Goal: Use online tool/utility: Utilize a website feature to perform a specific function

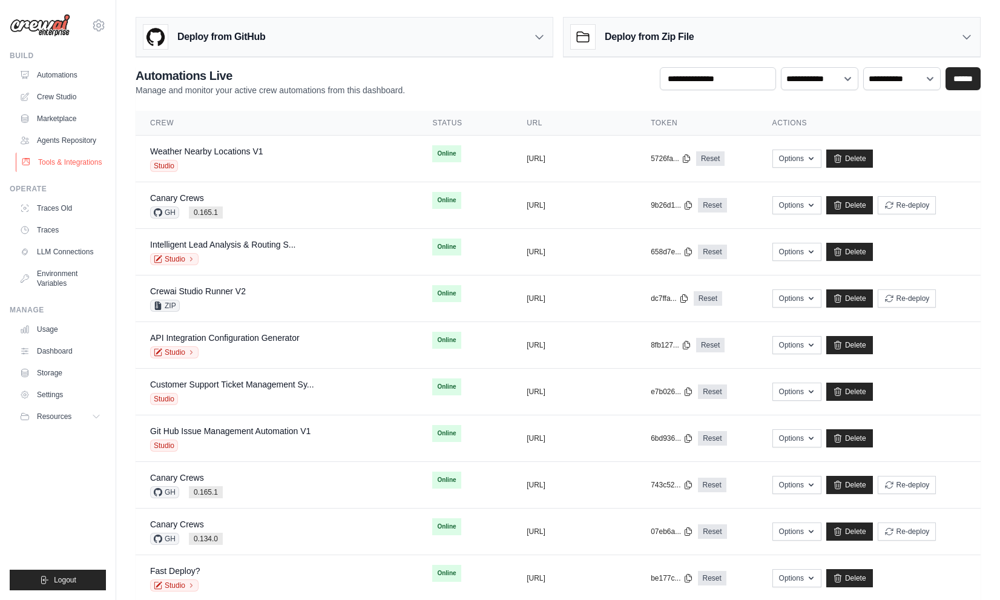
click at [88, 161] on link "Tools & Integrations" at bounding box center [61, 162] width 91 height 19
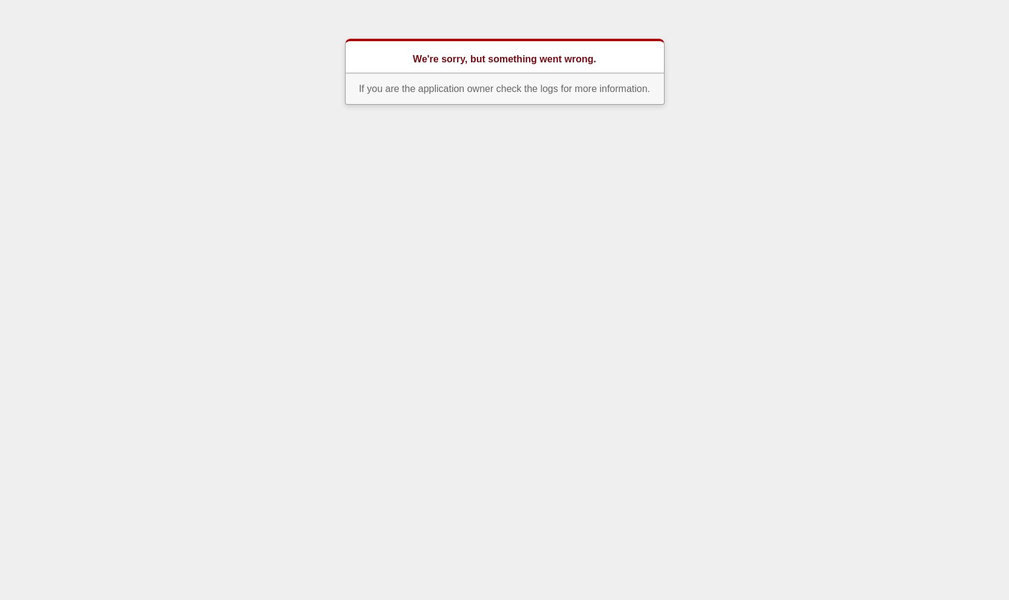
click at [575, 114] on html "We're sorry, but something went wrong. If you are the application owner check t…" at bounding box center [504, 57] width 1009 height 114
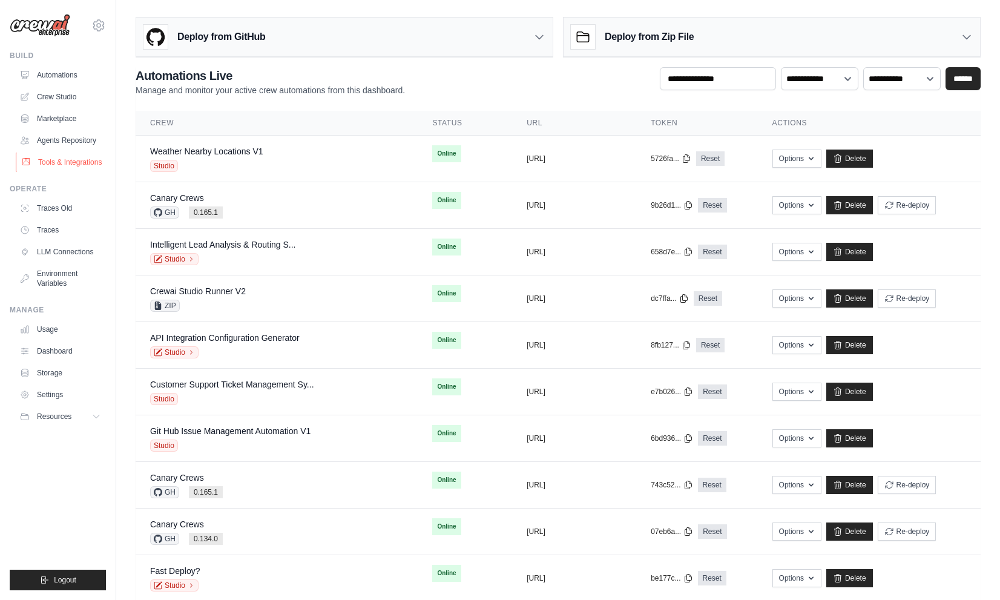
click at [92, 166] on link "Tools & Integrations" at bounding box center [61, 162] width 91 height 19
click at [50, 98] on link "Crew Studio" at bounding box center [61, 96] width 91 height 19
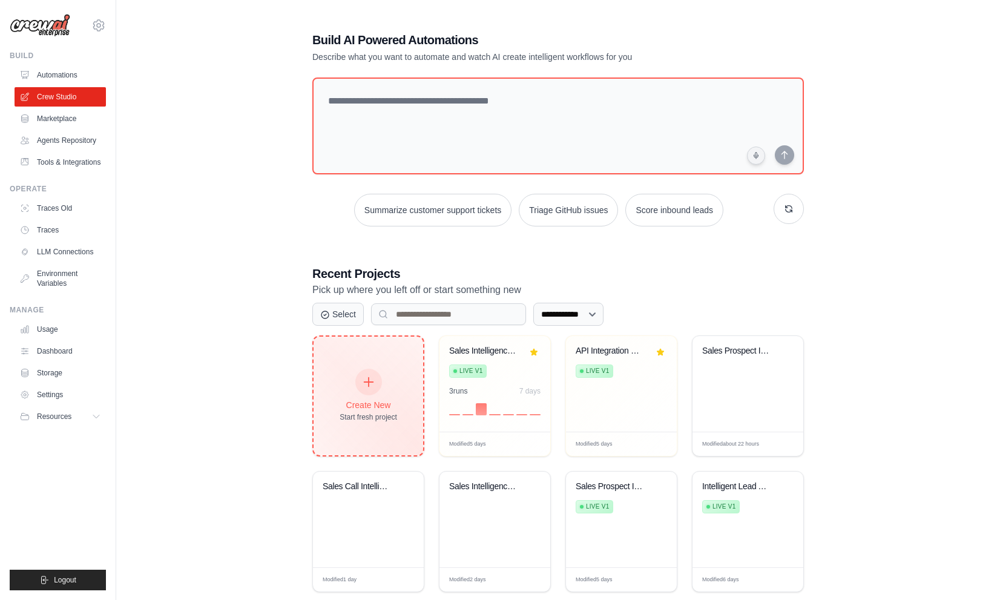
click at [401, 391] on div "Create New Start fresh project" at bounding box center [369, 396] width 110 height 119
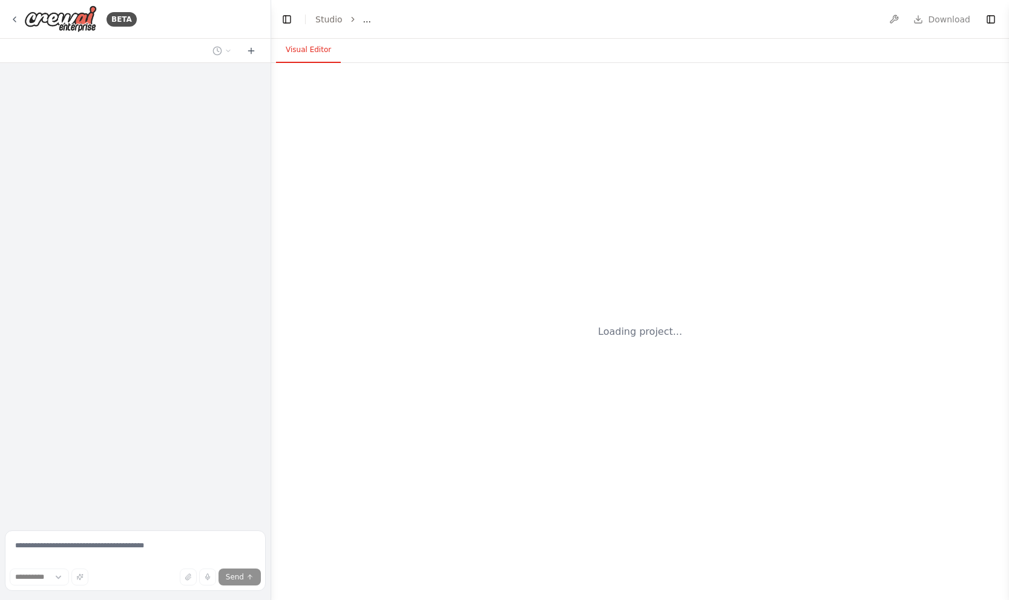
select select "****"
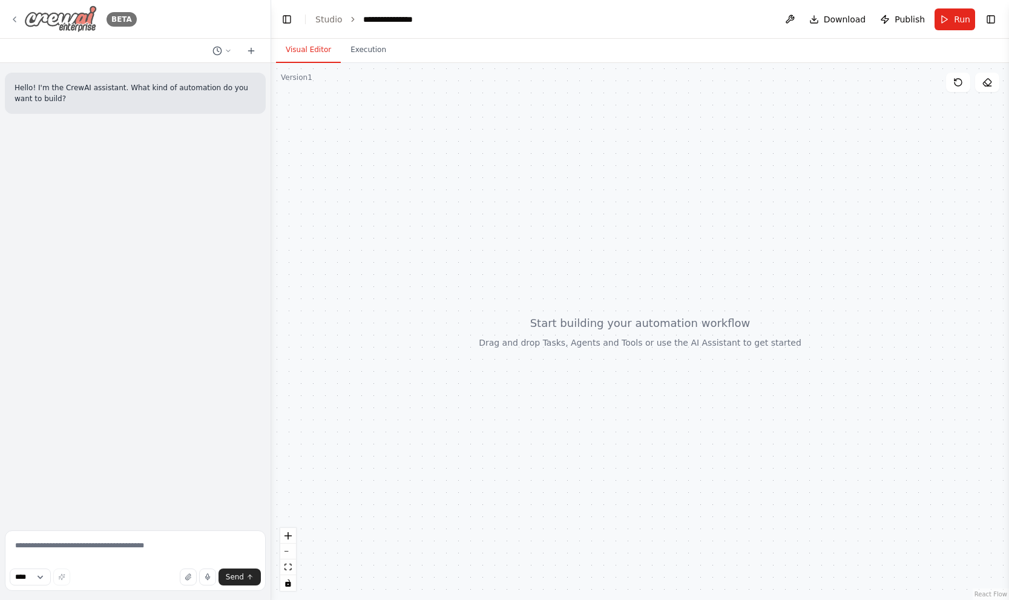
click at [16, 18] on icon at bounding box center [15, 20] width 10 height 10
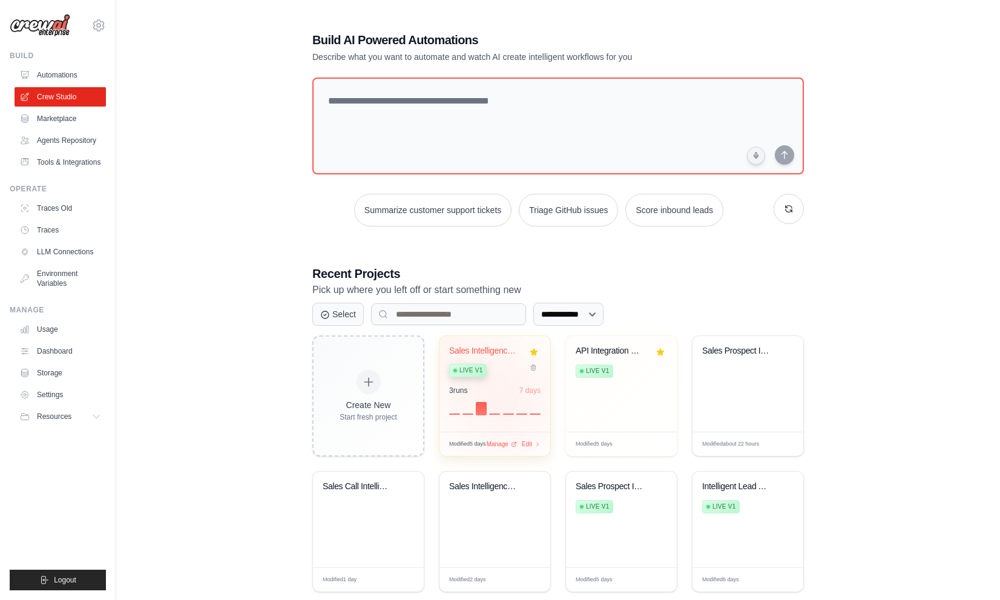
click at [507, 400] on div at bounding box center [494, 407] width 91 height 15
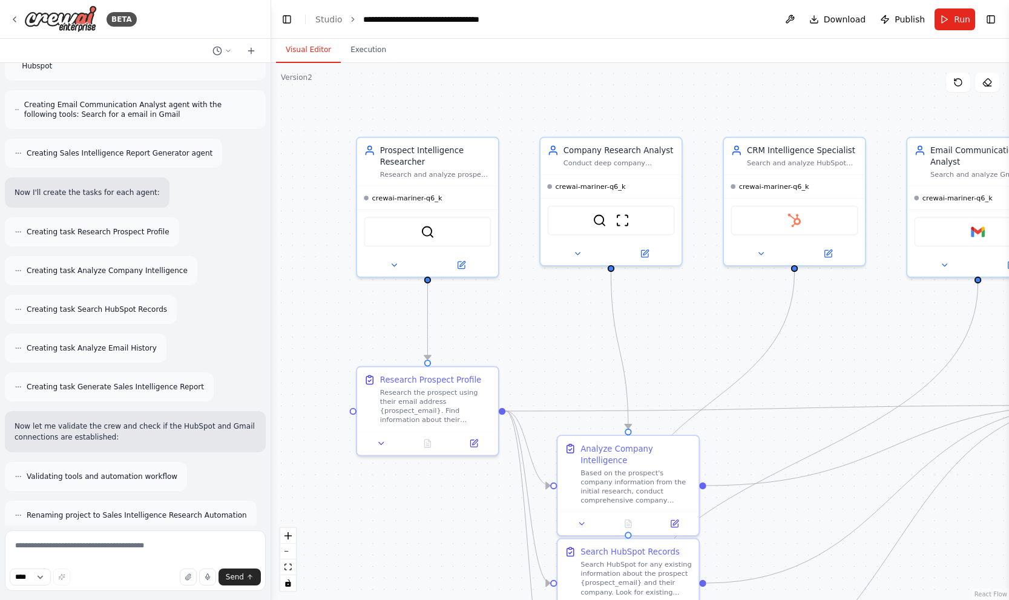
click at [956, 31] on header "**********" at bounding box center [640, 19] width 738 height 39
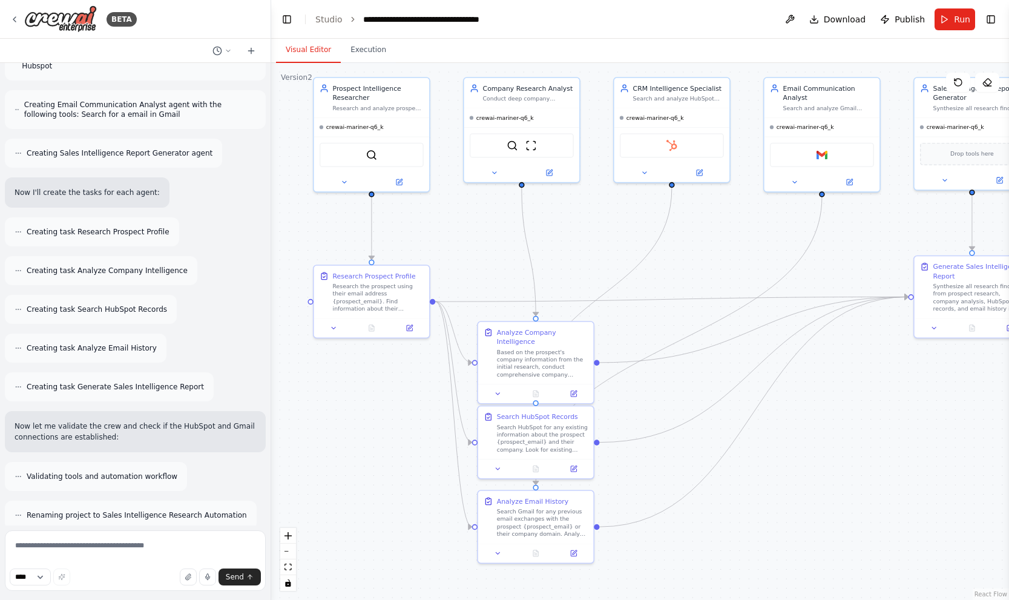
drag, startPoint x: 787, startPoint y: 369, endPoint x: 694, endPoint y: 269, distance: 137.1
click at [946, 18] on button "Run" at bounding box center [955, 19] width 41 height 22
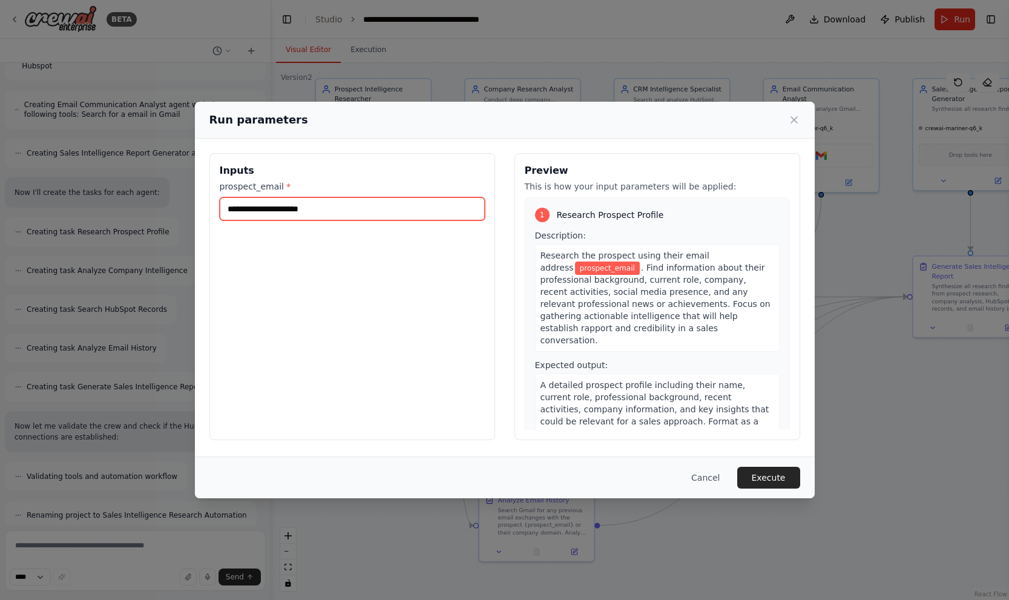
click at [403, 202] on input "prospect_email *" at bounding box center [352, 208] width 265 height 23
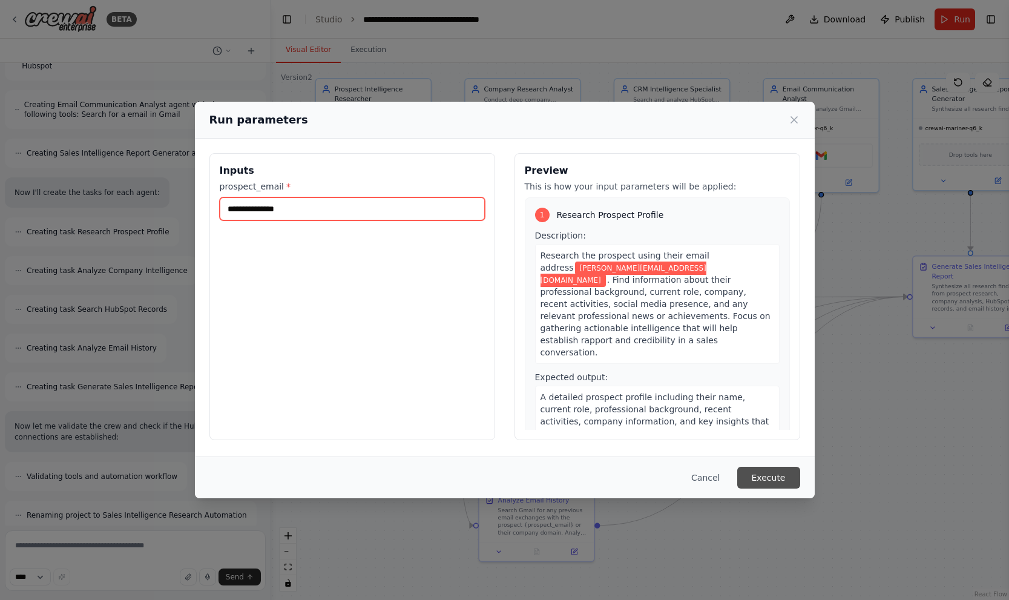
type input "**********"
click at [785, 478] on button "Execute" at bounding box center [769, 478] width 63 height 22
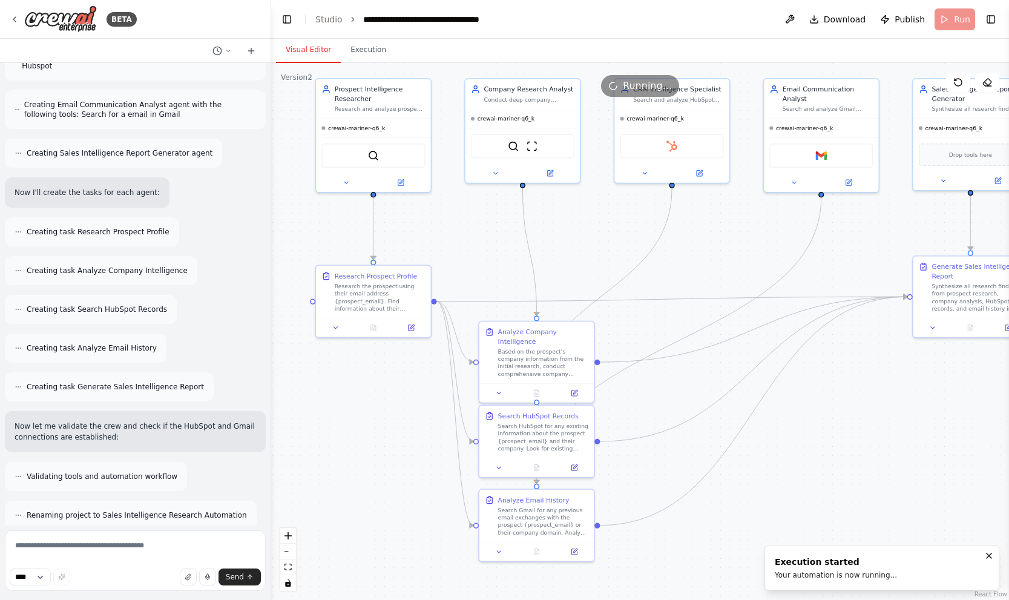
click at [305, 53] on button "Visual Editor" at bounding box center [308, 50] width 65 height 25
drag, startPoint x: 527, startPoint y: 270, endPoint x: 534, endPoint y: 223, distance: 47.8
click at [534, 223] on div "Analyze Company Intelligence" at bounding box center [529, 223] width 91 height 19
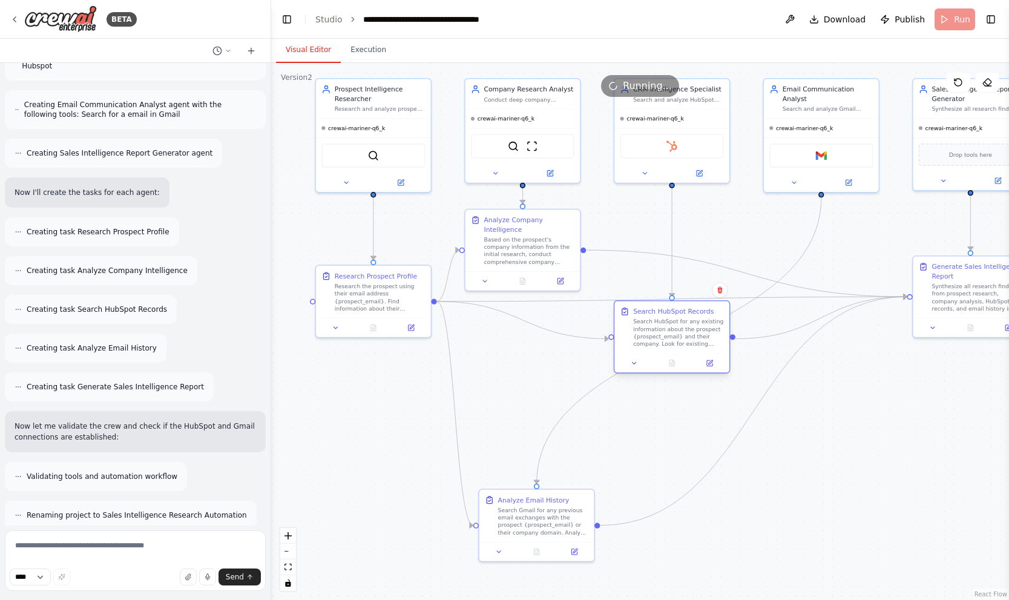
drag, startPoint x: 623, startPoint y: 409, endPoint x: 692, endPoint y: 331, distance: 104.6
click at [692, 331] on div "Search HubSpot for any existing information about the prospect {prospect_email}…" at bounding box center [678, 333] width 91 height 30
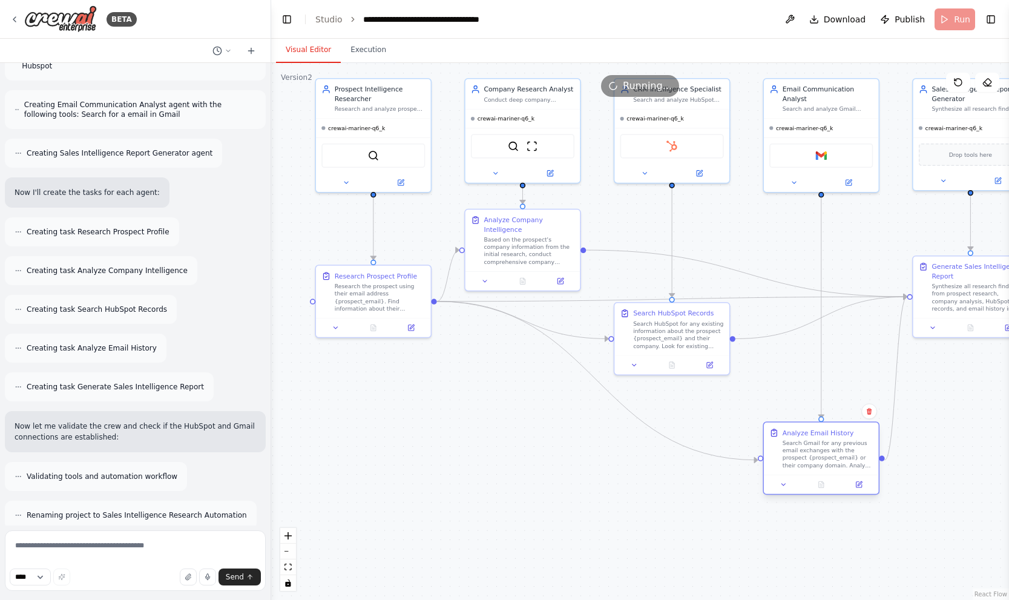
drag, startPoint x: 553, startPoint y: 504, endPoint x: 835, endPoint y: 437, distance: 289.6
click at [835, 437] on div "Analyze Email History Search Gmail for any previous email exchanges with the pr…" at bounding box center [828, 448] width 91 height 41
click at [530, 438] on div ".deletable-edge-delete-btn { width: 20px; height: 20px; border: 0px solid #ffff…" at bounding box center [640, 331] width 738 height 537
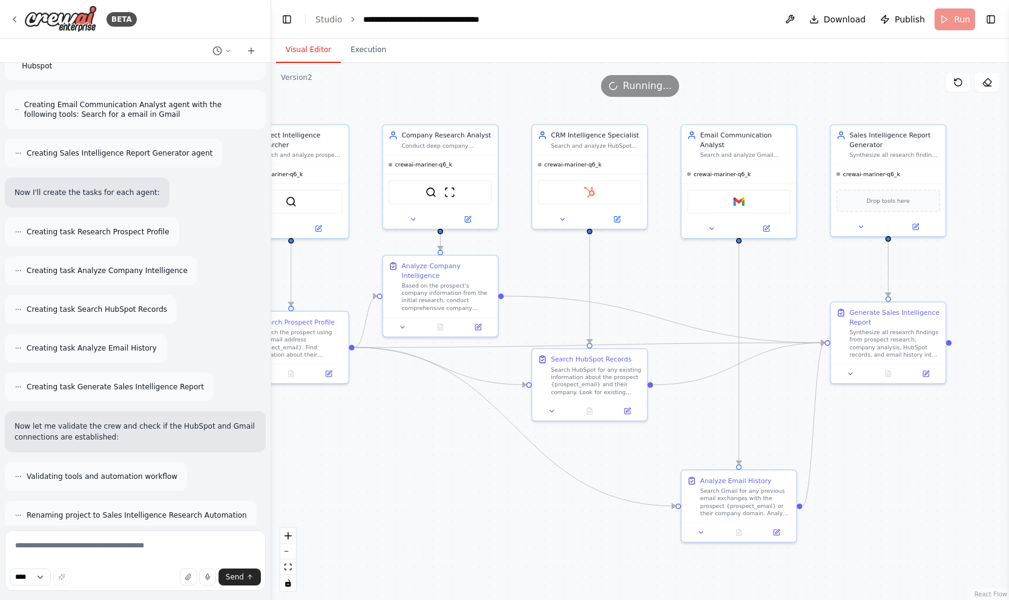
drag, startPoint x: 805, startPoint y: 236, endPoint x: 746, endPoint y: 304, distance: 90.2
click at [726, 285] on div ".deletable-edge-delete-btn { width: 20px; height: 20px; border: 0px solid #ffff…" at bounding box center [640, 331] width 738 height 537
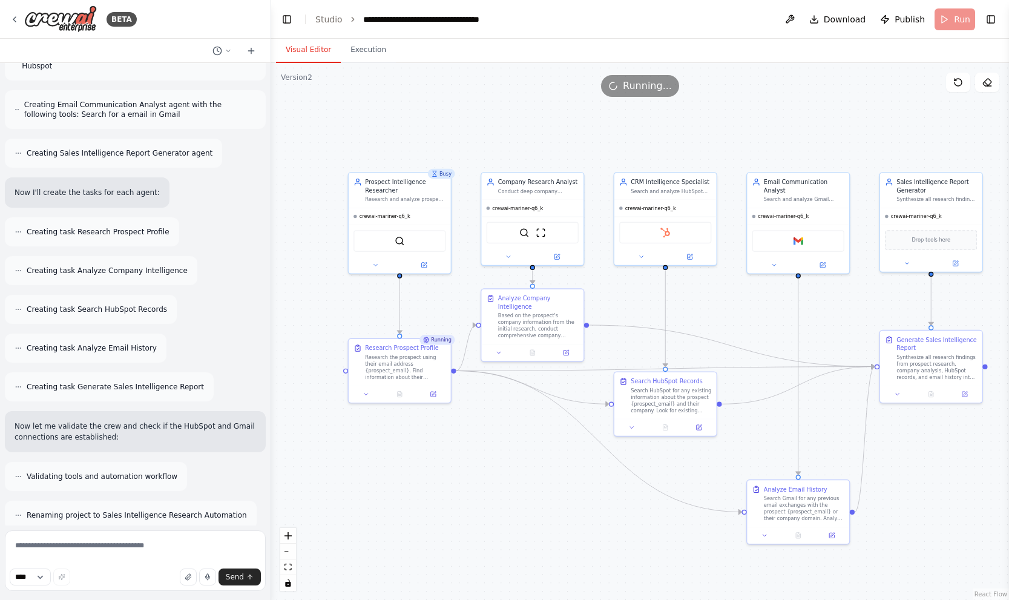
drag, startPoint x: 865, startPoint y: 411, endPoint x: 907, endPoint y: 429, distance: 44.8
click at [907, 429] on div ".deletable-edge-delete-btn { width: 20px; height: 20px; border: 0px solid #ffff…" at bounding box center [640, 331] width 738 height 537
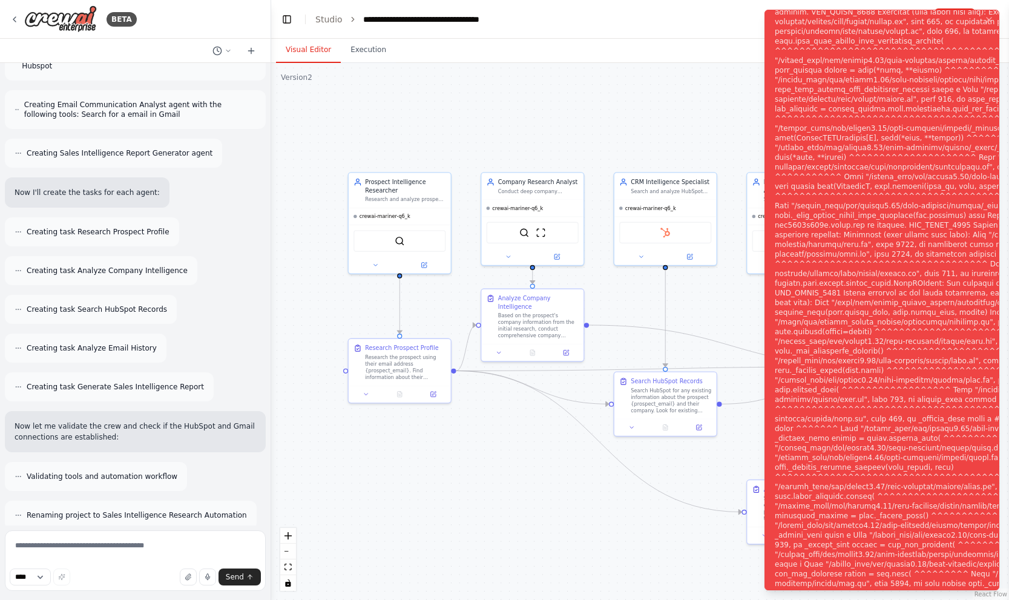
click at [615, 106] on div ".deletable-edge-delete-btn { width: 20px; height: 20px; border: 0px solid #ffff…" at bounding box center [640, 331] width 738 height 537
click at [398, 205] on div "crewai-mariner-q6_k" at bounding box center [399, 213] width 102 height 16
click at [987, 21] on icon "Notifications (F8)" at bounding box center [990, 20] width 10 height 10
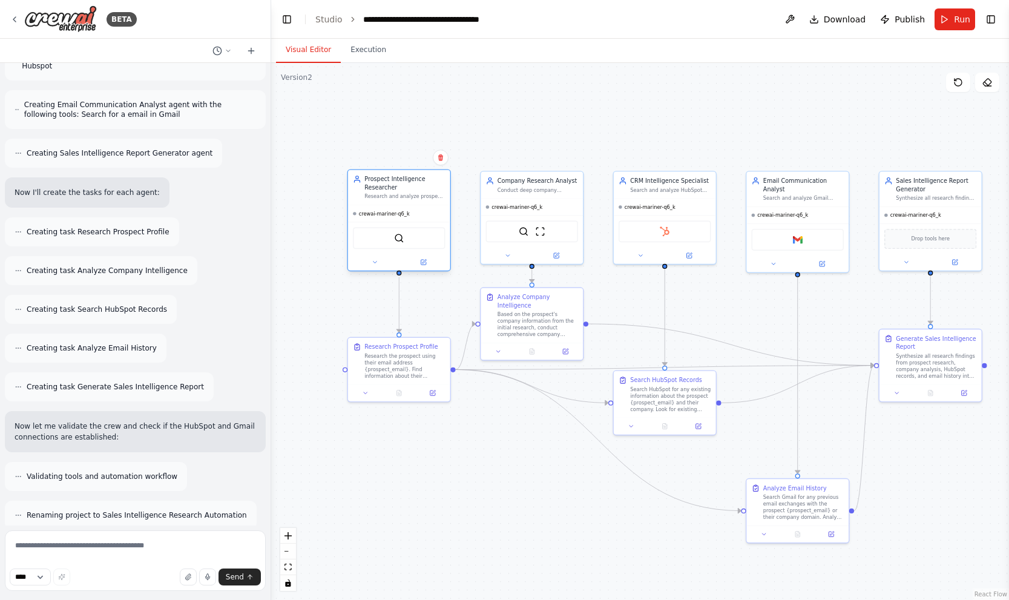
click at [418, 193] on div "Research and analyze prospects based on their email address, gathering comprehe…" at bounding box center [405, 196] width 81 height 7
click at [428, 262] on button at bounding box center [423, 262] width 47 height 10
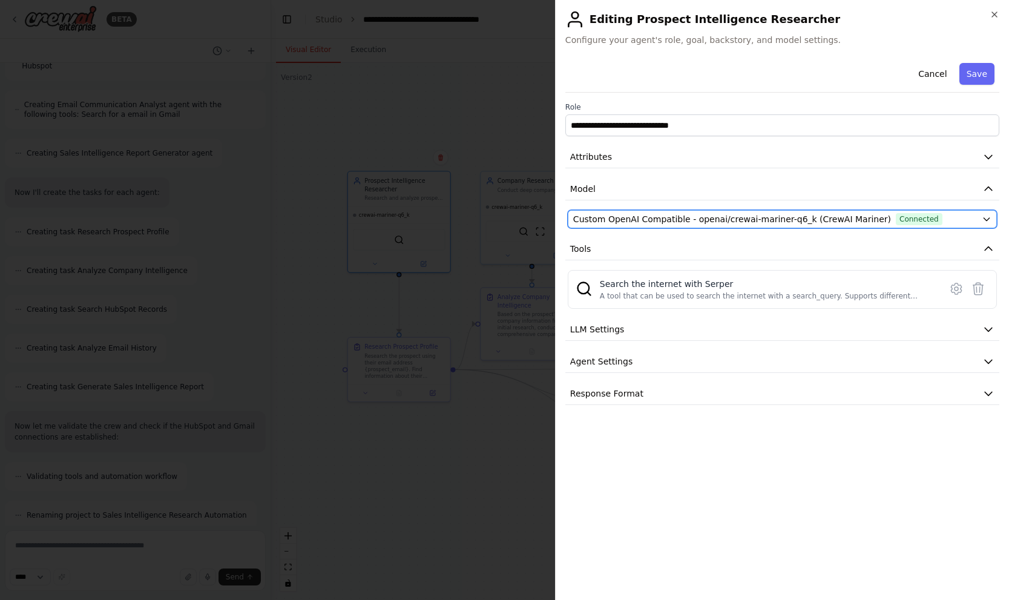
click at [697, 216] on span "Custom OpenAI Compatible - openai/crewai-mariner-q6_k (CrewAI Mariner)" at bounding box center [732, 219] width 318 height 12
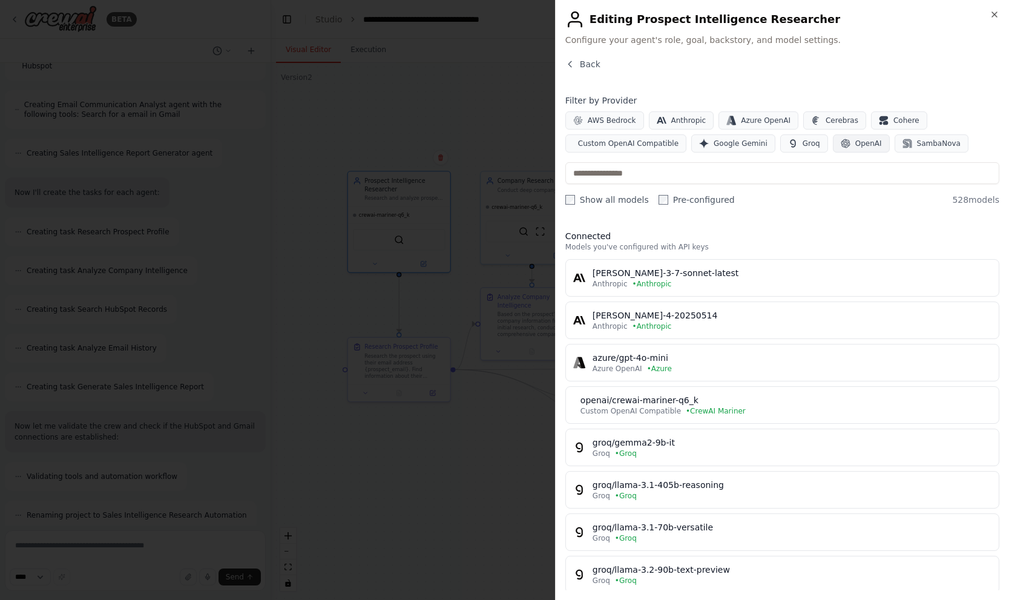
click at [842, 140] on button "OpenAI" at bounding box center [861, 143] width 57 height 18
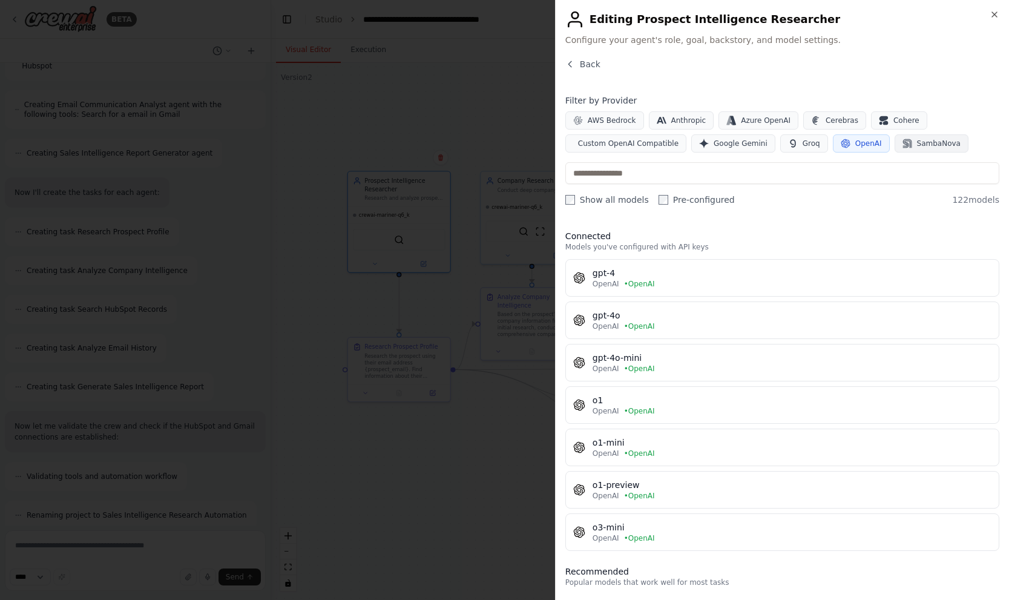
click at [922, 144] on span "SambaNova" at bounding box center [939, 144] width 44 height 10
click at [917, 148] on span "SambaNova" at bounding box center [939, 144] width 44 height 10
click at [917, 146] on span "SambaNova" at bounding box center [939, 144] width 44 height 10
click at [870, 146] on span "OpenAI" at bounding box center [869, 144] width 27 height 10
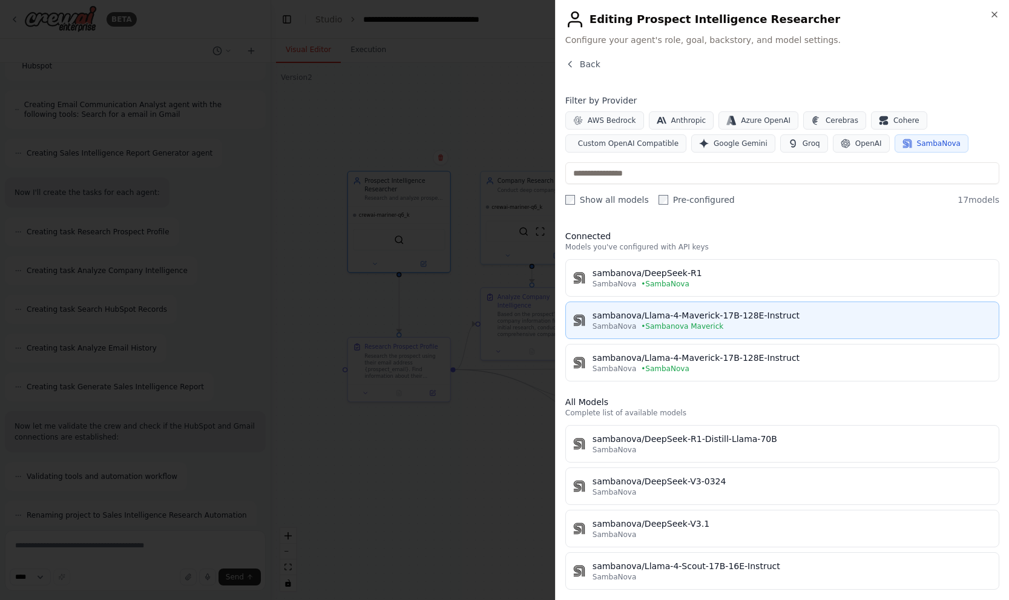
click at [844, 322] on div "SambaNova • Sambanova Maverick" at bounding box center [792, 327] width 399 height 10
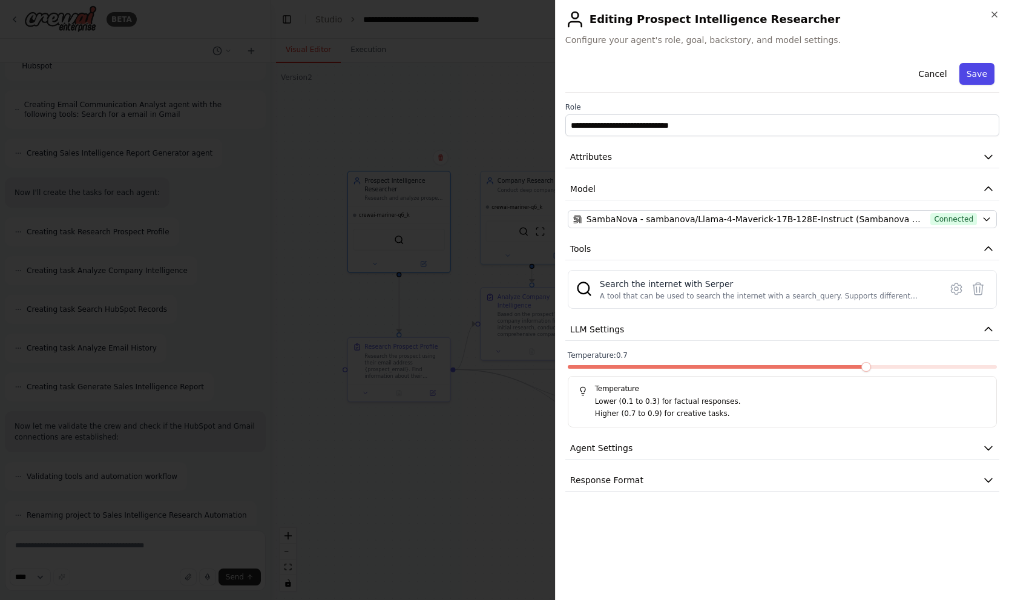
click at [971, 71] on button "Save" at bounding box center [977, 74] width 35 height 22
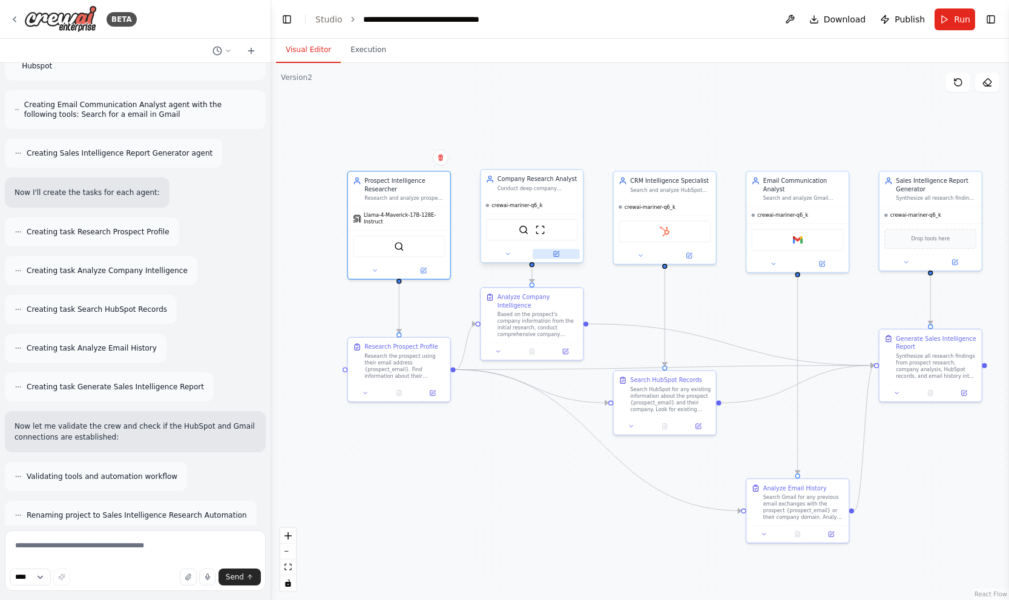
click at [558, 251] on icon at bounding box center [557, 253] width 4 height 4
click at [564, 252] on button at bounding box center [556, 254] width 47 height 10
click at [561, 255] on button at bounding box center [556, 254] width 47 height 10
click at [553, 249] on button at bounding box center [556, 254] width 47 height 10
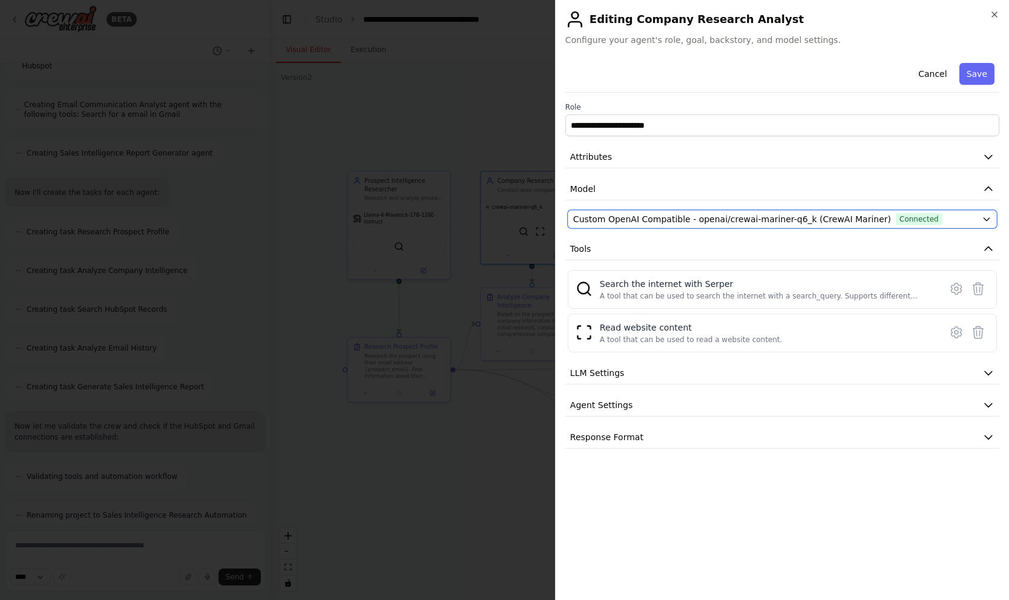
click at [684, 219] on span "Custom OpenAI Compatible - openai/crewai-mariner-q6_k (CrewAI Mariner)" at bounding box center [732, 219] width 318 height 12
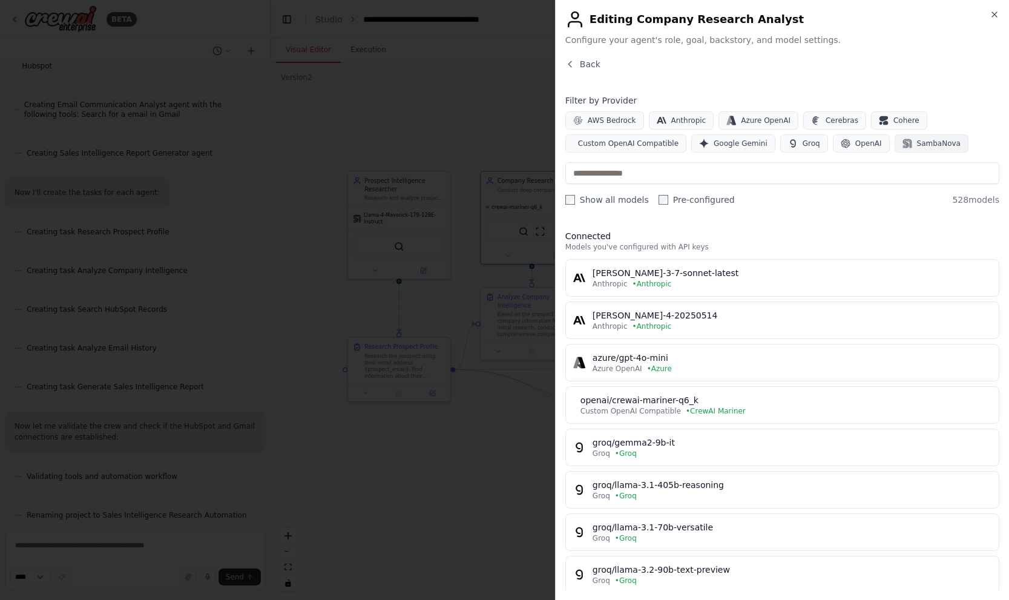
click at [928, 145] on span "SambaNova" at bounding box center [939, 144] width 44 height 10
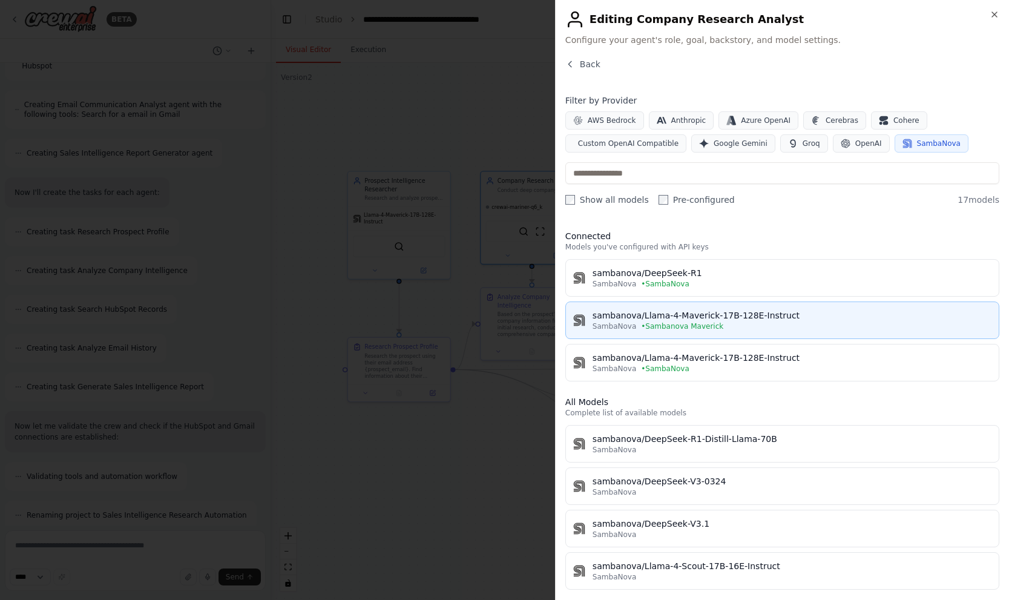
click at [790, 322] on div "SambaNova • Sambanova Maverick" at bounding box center [792, 327] width 399 height 10
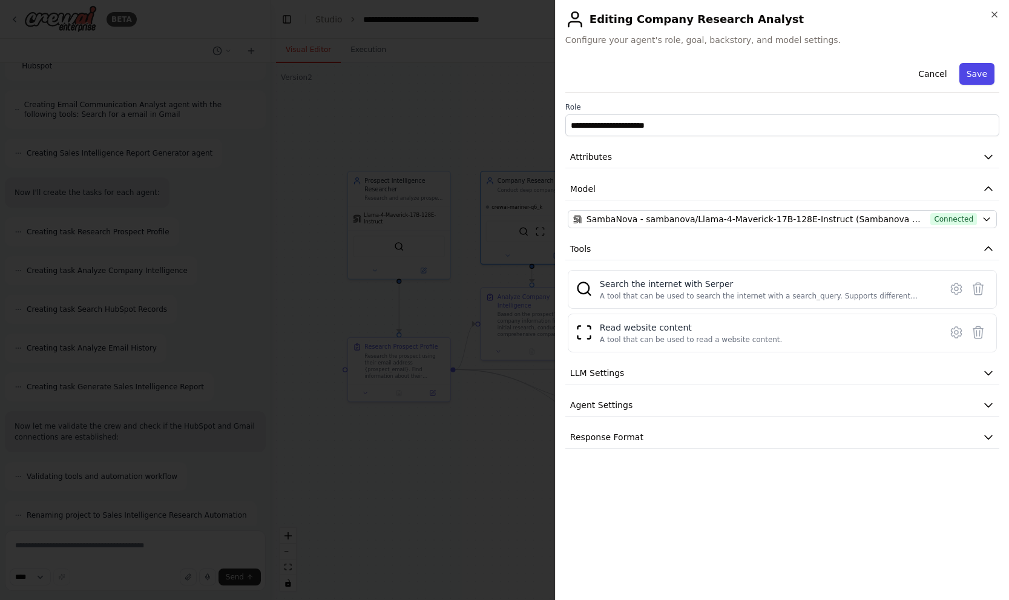
click at [971, 75] on button "Save" at bounding box center [977, 74] width 35 height 22
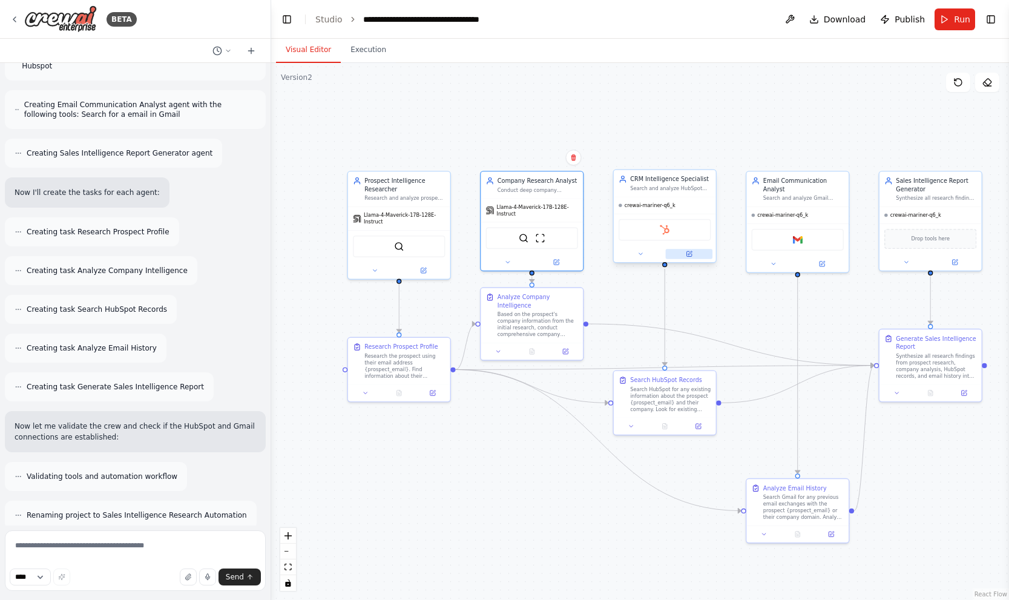
click at [695, 253] on button at bounding box center [689, 254] width 47 height 10
click at [696, 253] on button at bounding box center [689, 254] width 47 height 10
click at [689, 254] on icon at bounding box center [691, 253] width 4 height 4
click at [687, 255] on icon at bounding box center [689, 253] width 5 height 5
click at [689, 255] on icon at bounding box center [689, 254] width 7 height 7
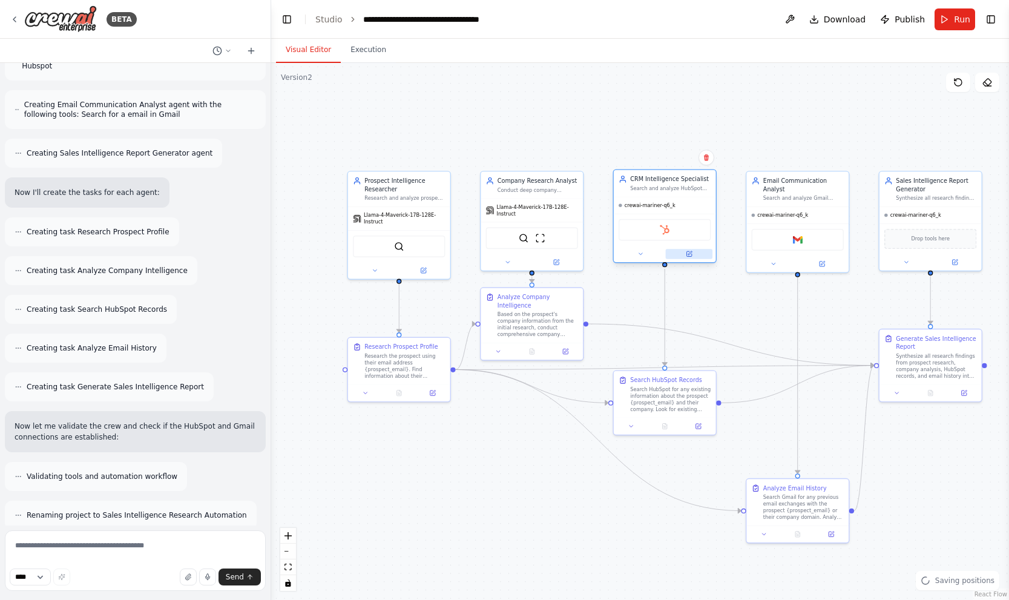
click at [697, 252] on button at bounding box center [689, 254] width 47 height 10
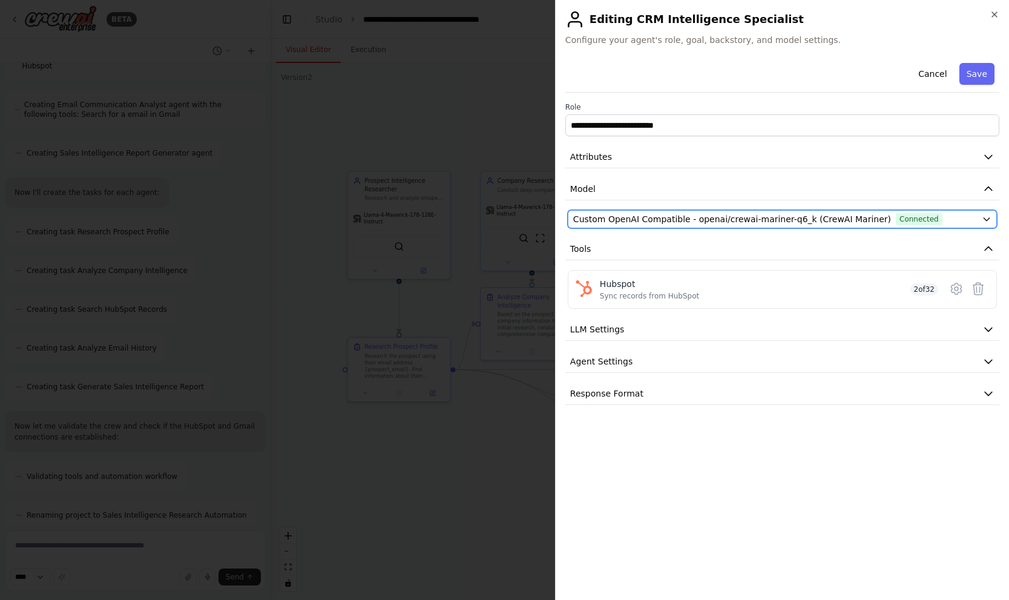
click at [779, 222] on span "Custom OpenAI Compatible - openai/crewai-mariner-q6_k (CrewAI Mariner)" at bounding box center [732, 219] width 318 height 12
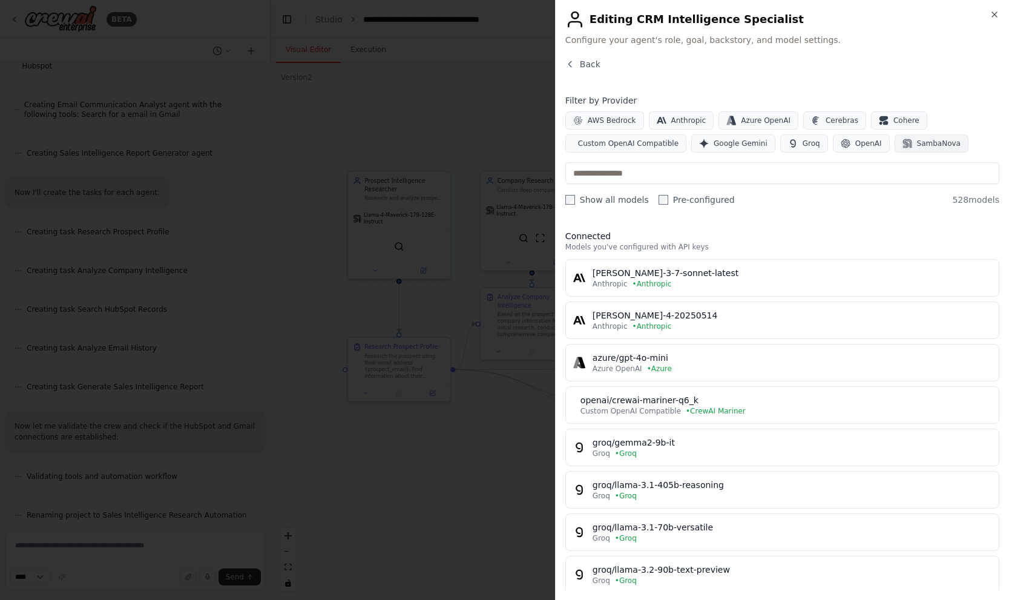
click at [903, 141] on icon "button" at bounding box center [908, 144] width 10 height 10
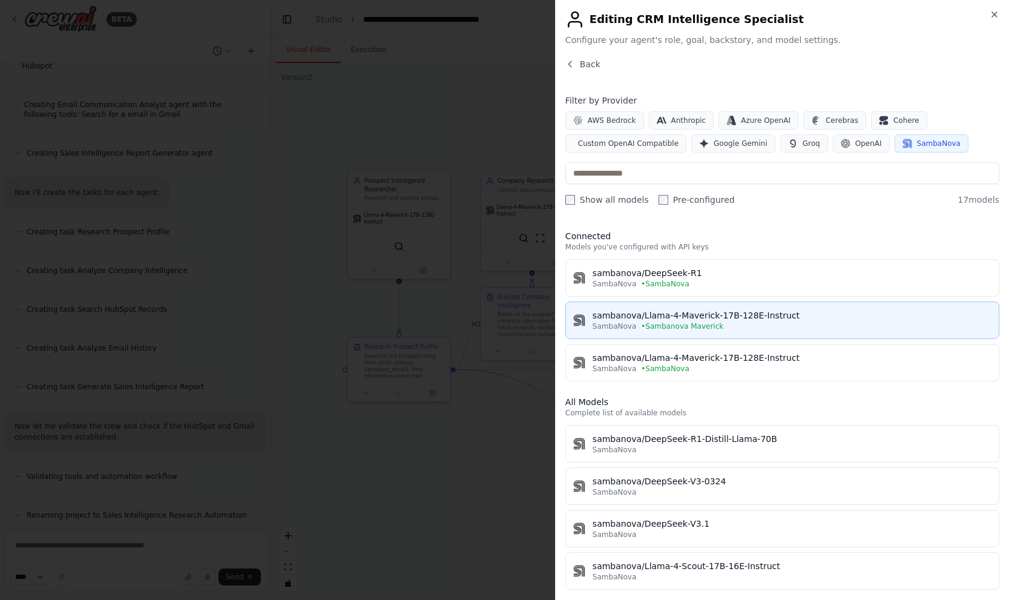
click at [750, 315] on div "sambanova/Llama-4-Maverick-17B-128E-Instruct" at bounding box center [792, 315] width 399 height 12
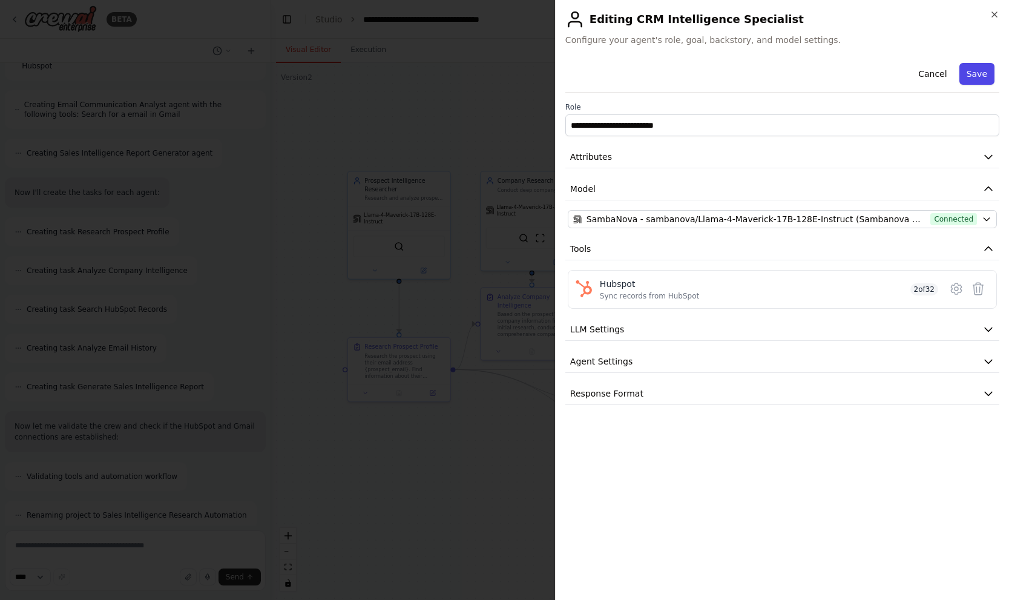
click at [982, 66] on button "Save" at bounding box center [977, 74] width 35 height 22
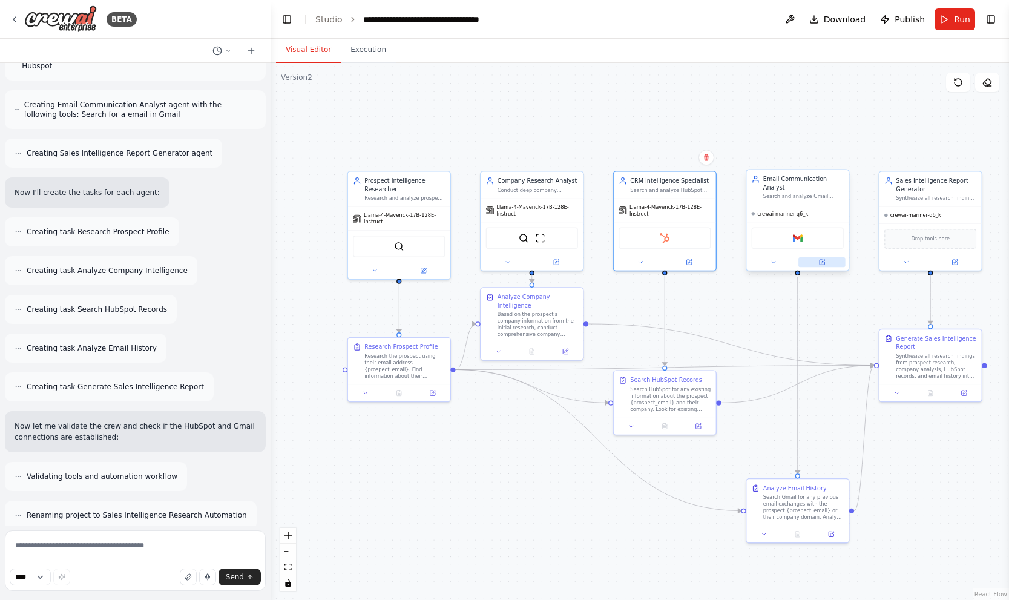
click at [827, 261] on button at bounding box center [822, 262] width 47 height 10
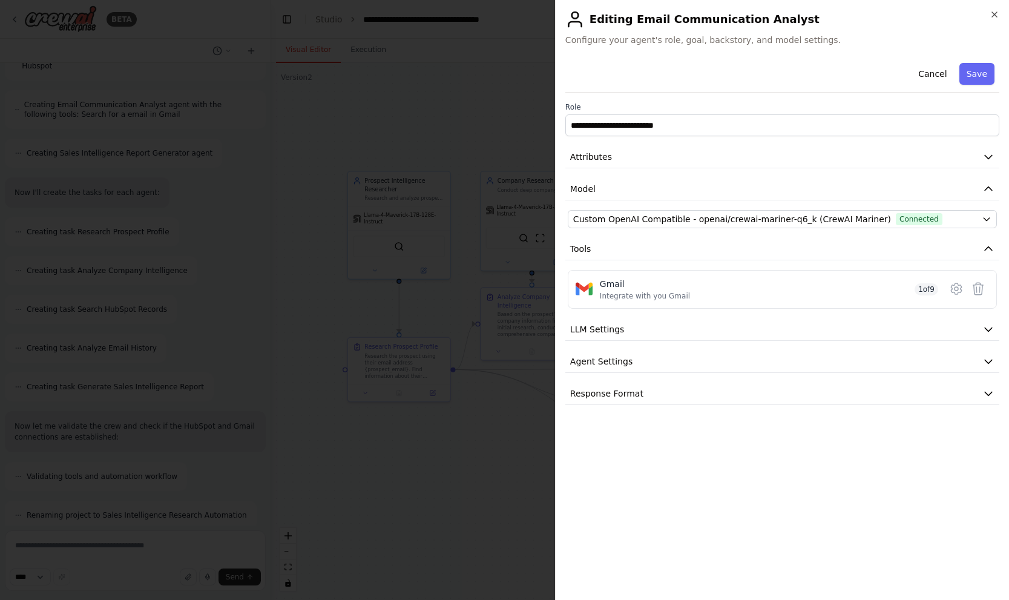
click at [841, 209] on div "**********" at bounding box center [783, 231] width 434 height 347
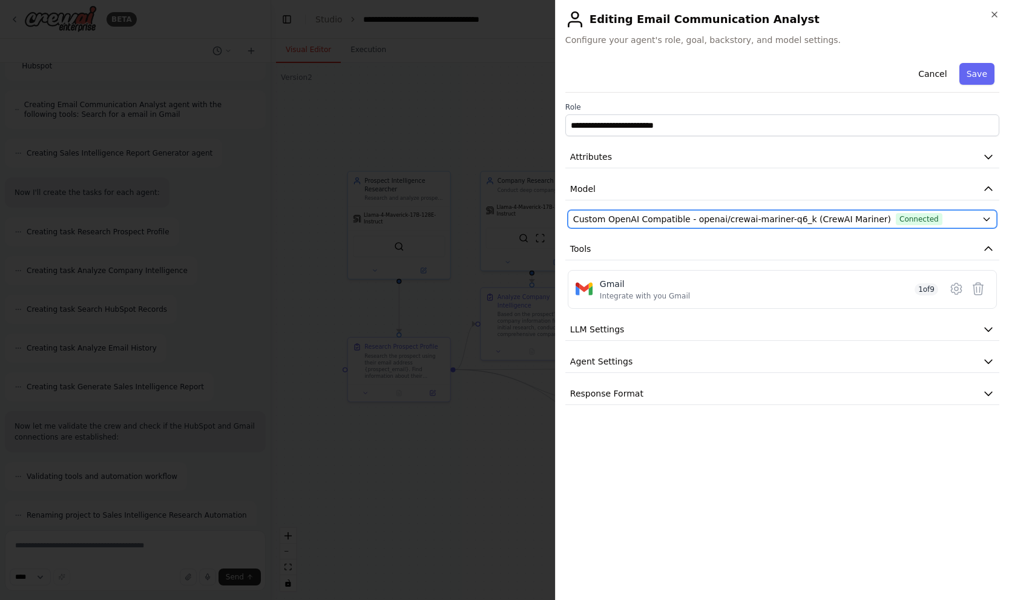
click at [841, 217] on span "Custom OpenAI Compatible - openai/crewai-mariner-q6_k (CrewAI Mariner)" at bounding box center [732, 219] width 318 height 12
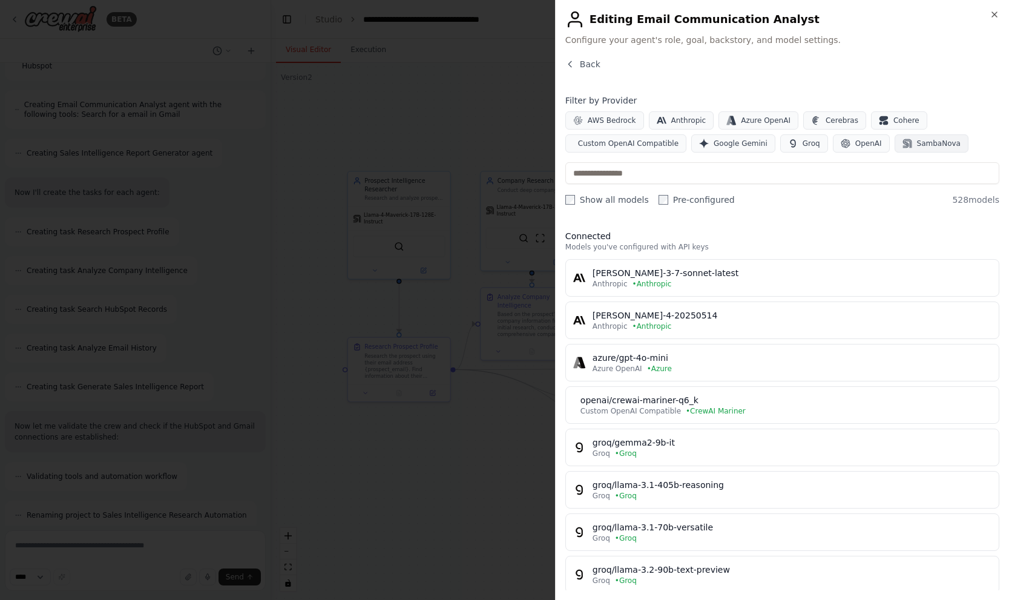
click at [917, 142] on span "SambaNova" at bounding box center [939, 144] width 44 height 10
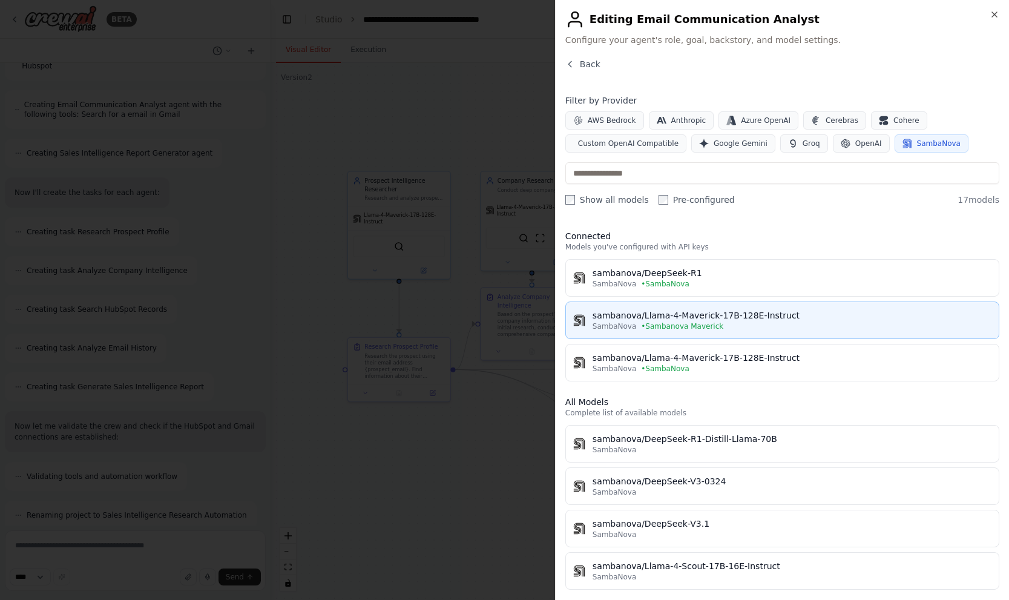
click at [865, 304] on button "sambanova/Llama-4-Maverick-17B-128E-Instruct SambaNova • Sambanova Maverick" at bounding box center [783, 321] width 434 height 38
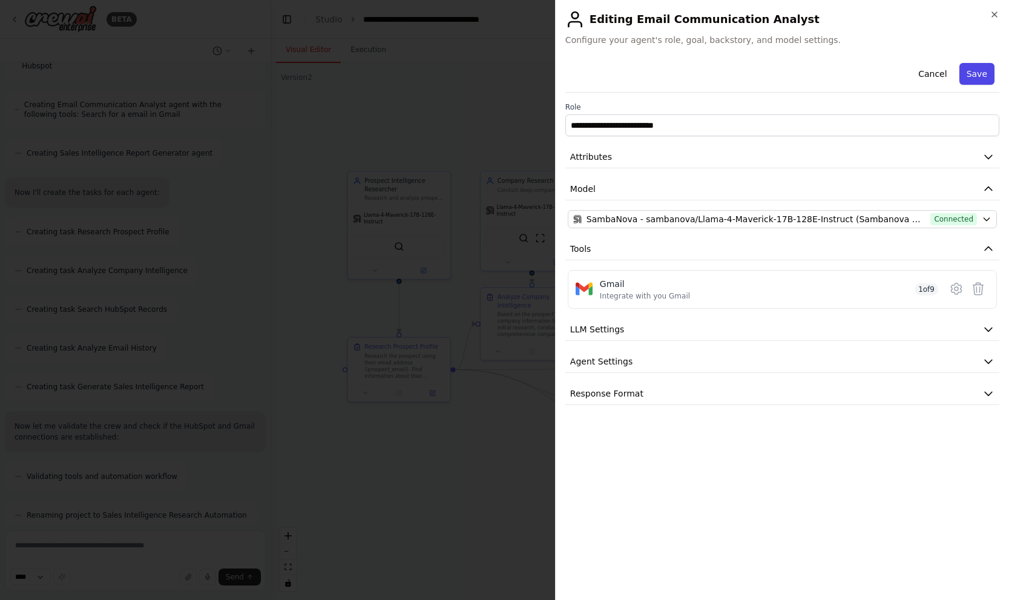
click at [989, 79] on button "Save" at bounding box center [977, 74] width 35 height 22
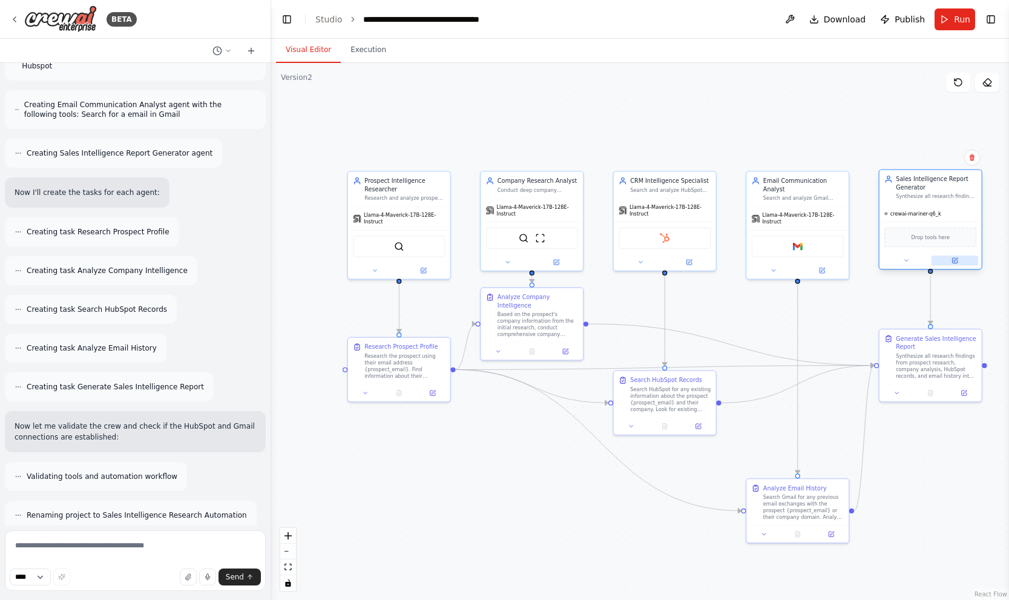
click at [963, 260] on button at bounding box center [955, 261] width 47 height 10
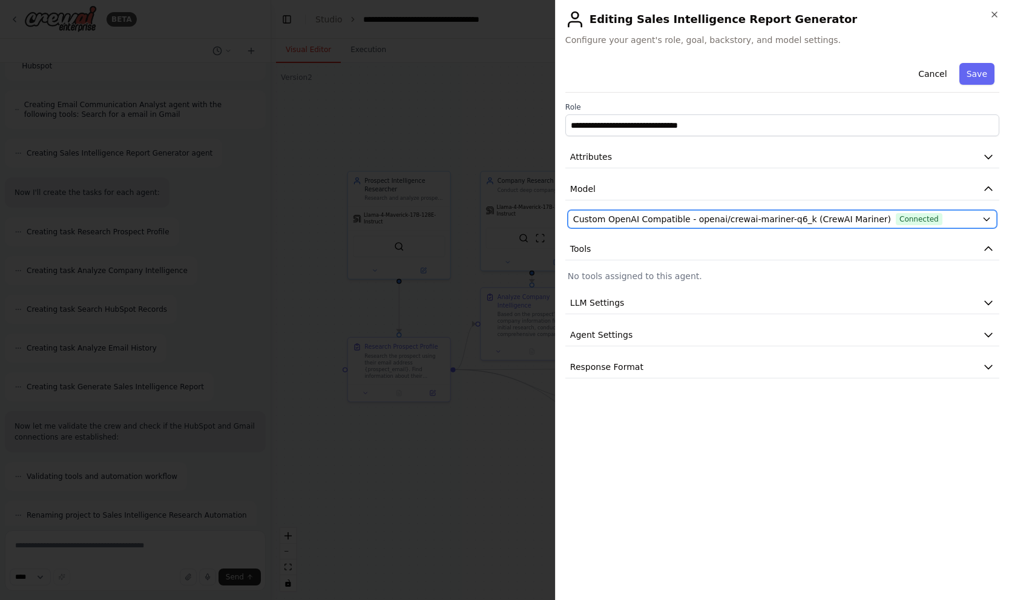
click at [867, 217] on span "Custom OpenAI Compatible - openai/crewai-mariner-q6_k (CrewAI Mariner)" at bounding box center [732, 219] width 318 height 12
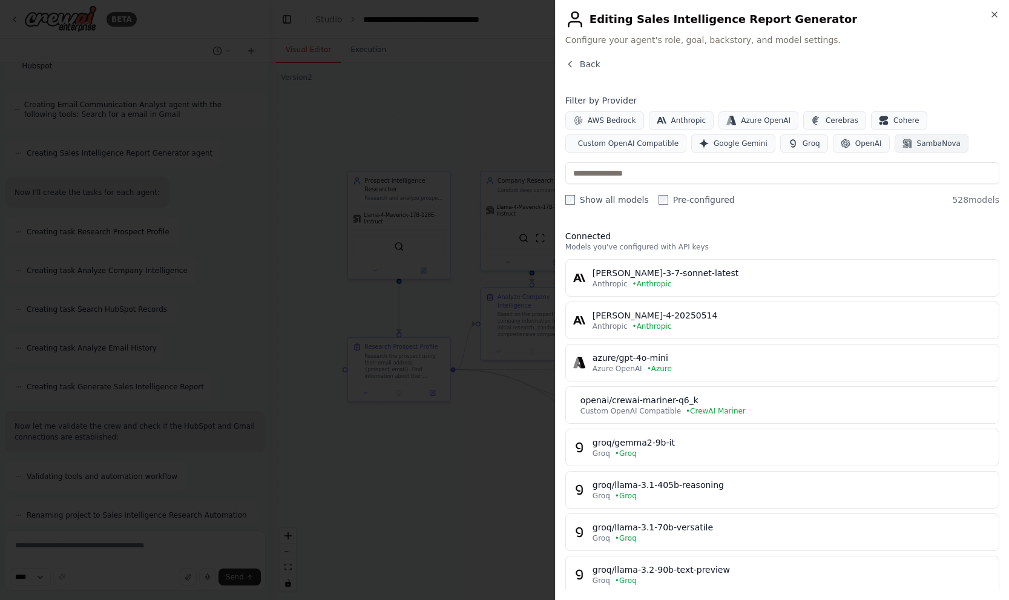
click at [924, 142] on span "SambaNova" at bounding box center [939, 144] width 44 height 10
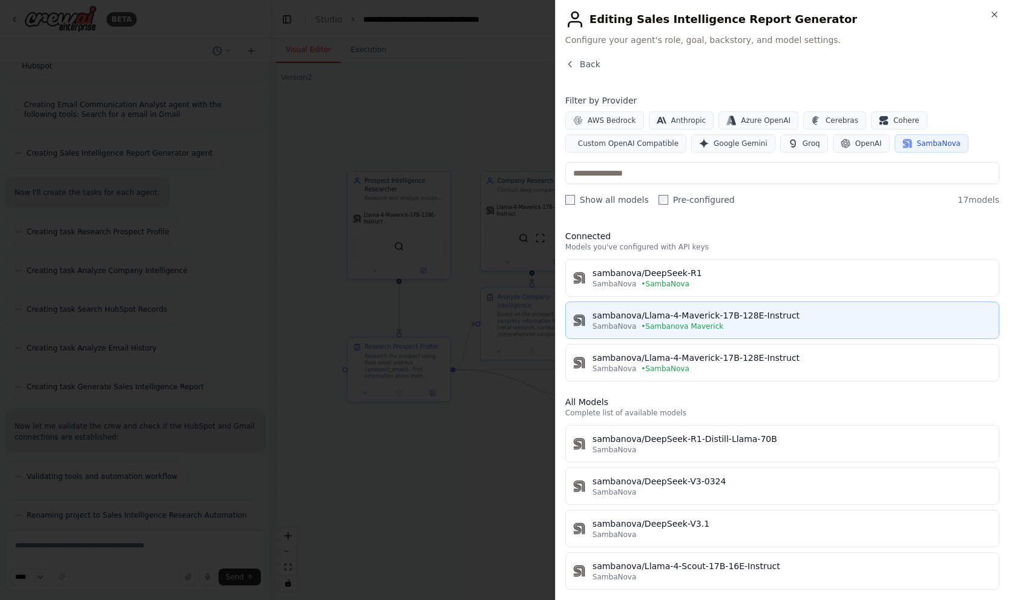
click at [822, 323] on div "SambaNova • Sambanova Maverick" at bounding box center [792, 327] width 399 height 10
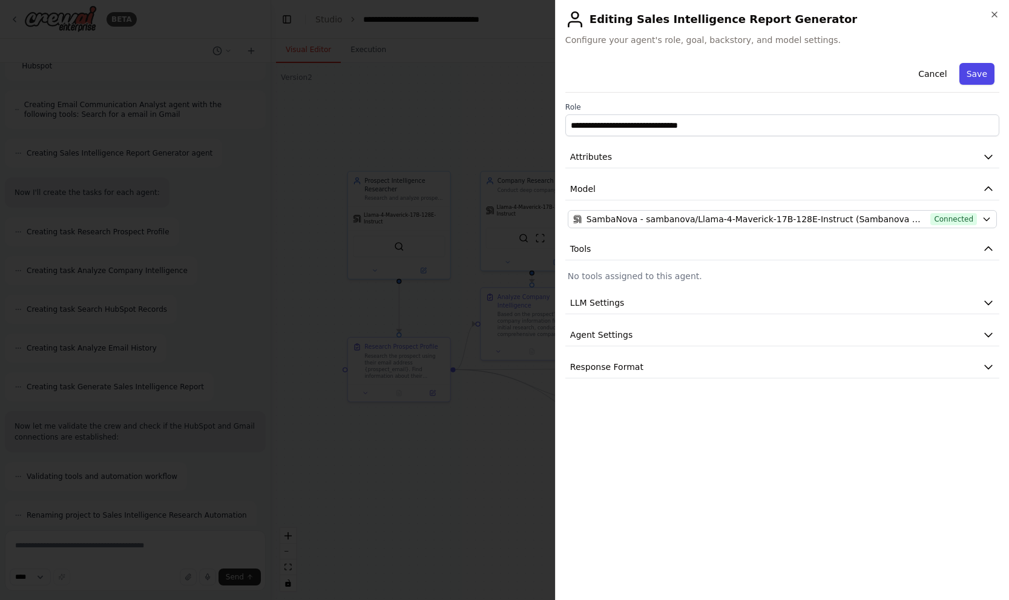
click at [980, 67] on button "Save" at bounding box center [977, 74] width 35 height 22
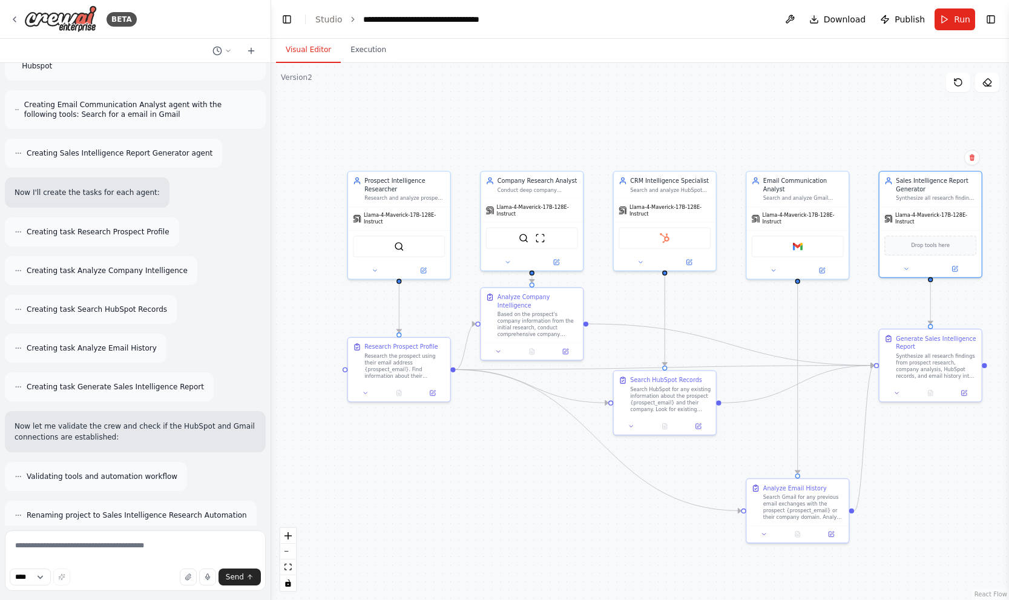
click at [901, 114] on div ".deletable-edge-delete-btn { width: 20px; height: 20px; border: 0px solid #ffff…" at bounding box center [640, 331] width 738 height 537
click at [956, 18] on span "Run" at bounding box center [962, 19] width 16 height 12
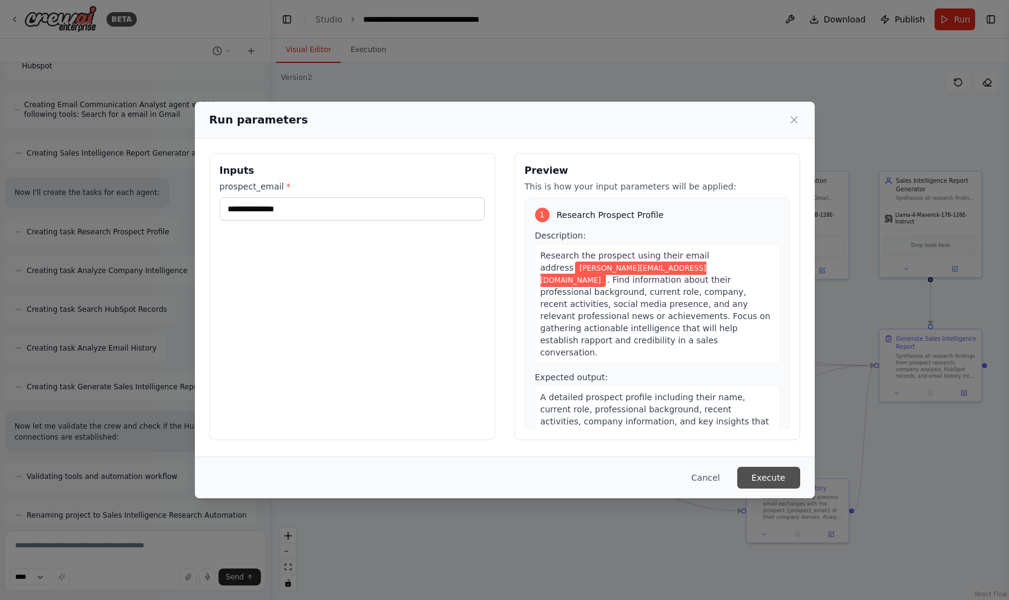
click at [788, 475] on button "Execute" at bounding box center [769, 478] width 63 height 22
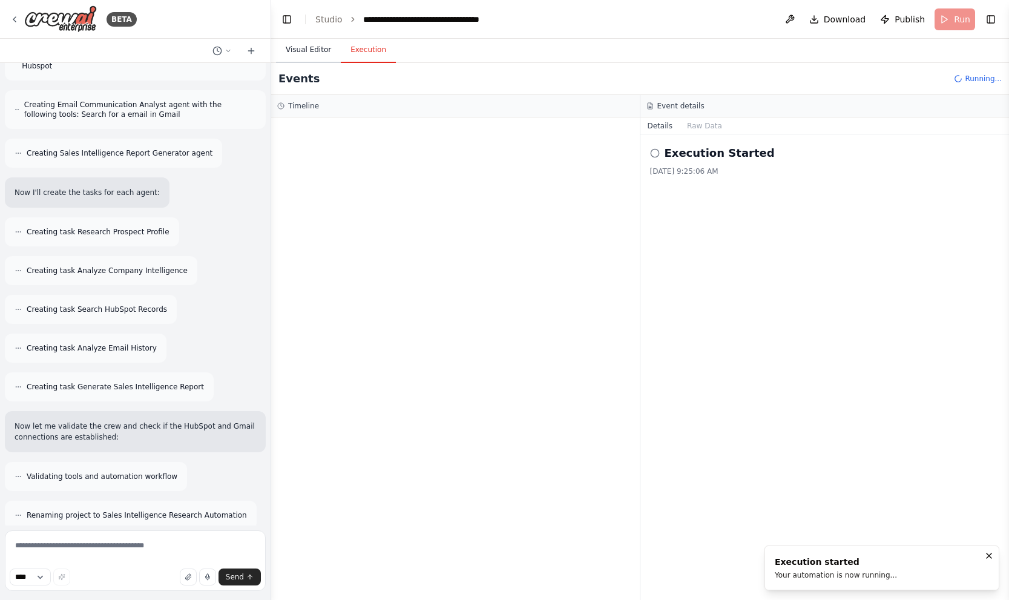
click at [320, 49] on button "Visual Editor" at bounding box center [308, 50] width 65 height 25
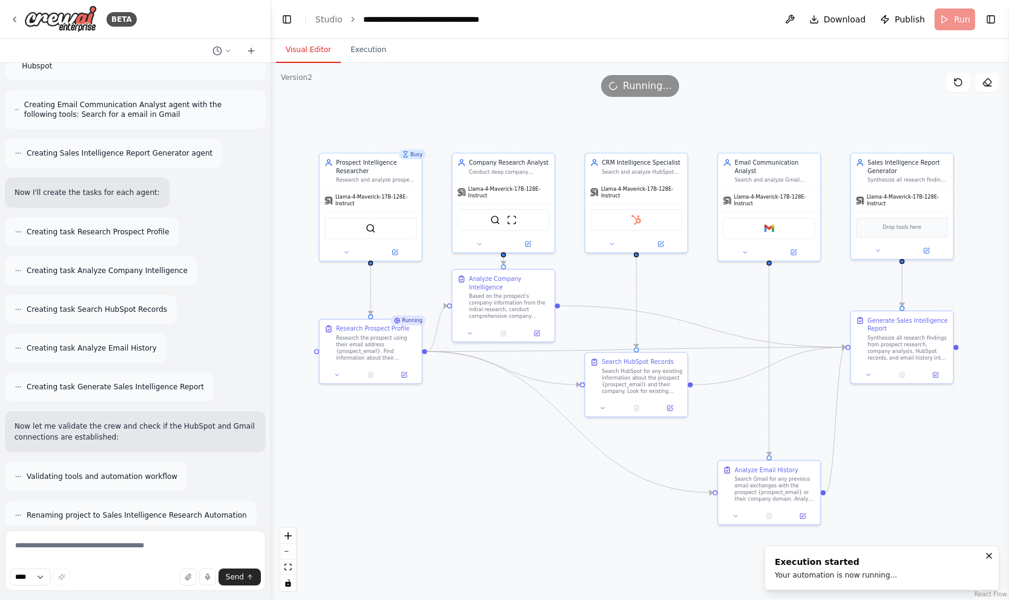
drag, startPoint x: 822, startPoint y: 323, endPoint x: 792, endPoint y: 309, distance: 33.3
click at [793, 305] on div ".deletable-edge-delete-btn { width: 20px; height: 20px; border: 0px solid #ffff…" at bounding box center [640, 331] width 738 height 537
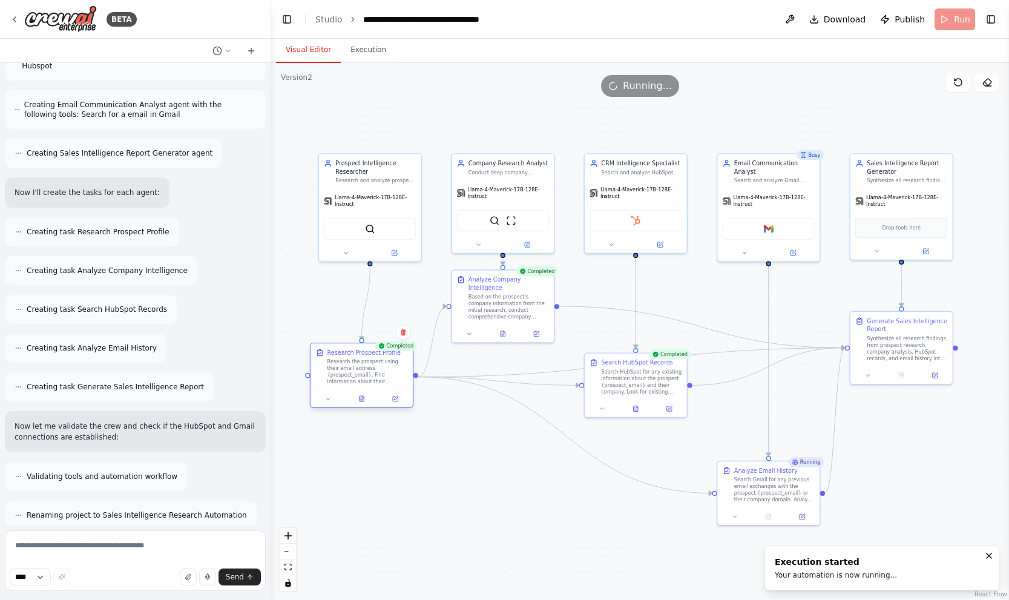
drag, startPoint x: 392, startPoint y: 360, endPoint x: 388, endPoint y: 384, distance: 24.7
click at [388, 384] on div "Research the prospect using their email address {prospect_email}. Find informat…" at bounding box center [368, 371] width 81 height 27
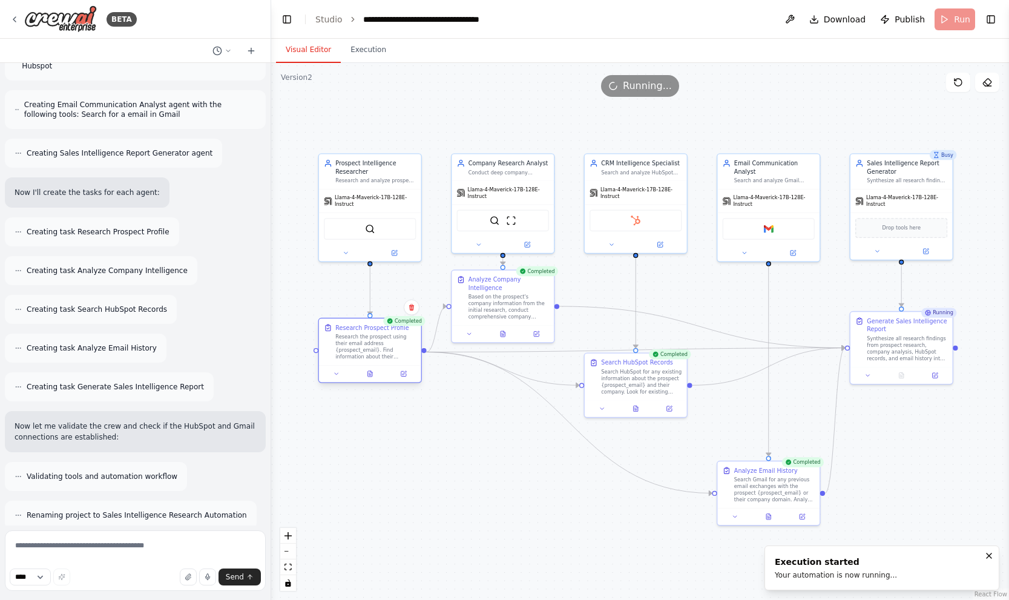
drag, startPoint x: 383, startPoint y: 371, endPoint x: 396, endPoint y: 359, distance: 17.1
click at [396, 359] on div "Research the prospect using their email address {prospect_email}. Find informat…" at bounding box center [375, 347] width 81 height 27
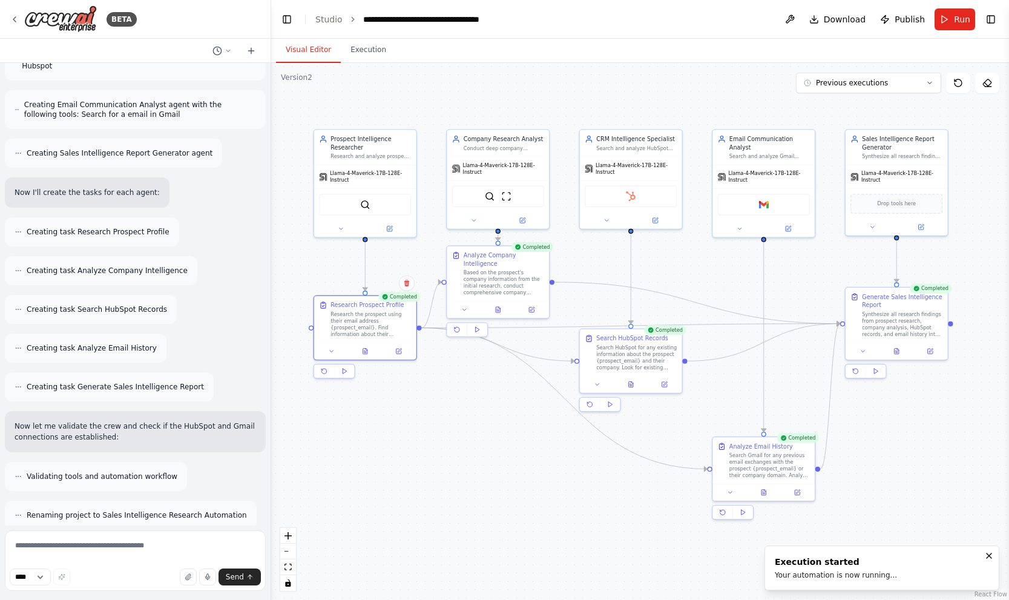
drag, startPoint x: 467, startPoint y: 457, endPoint x: 465, endPoint y: 435, distance: 21.9
click at [465, 435] on div ".deletable-edge-delete-btn { width: 20px; height: 20px; border: 0px solid #ffff…" at bounding box center [640, 331] width 738 height 537
click at [632, 383] on icon at bounding box center [634, 383] width 4 height 5
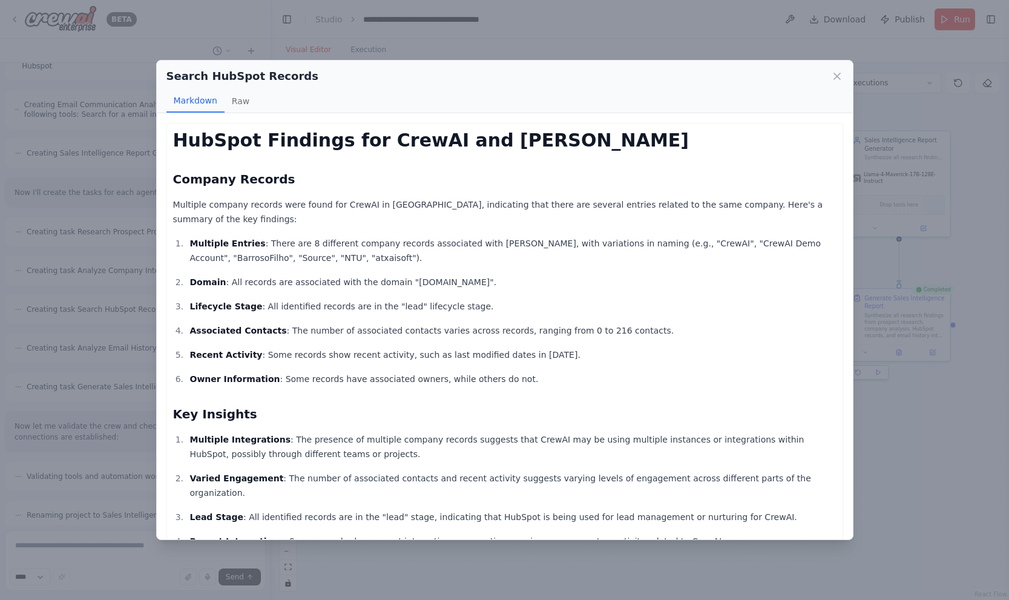
click at [909, 426] on div "Search HubSpot Records Markdown Raw HubSpot Findings for CrewAI and João Moura …" at bounding box center [504, 300] width 1009 height 600
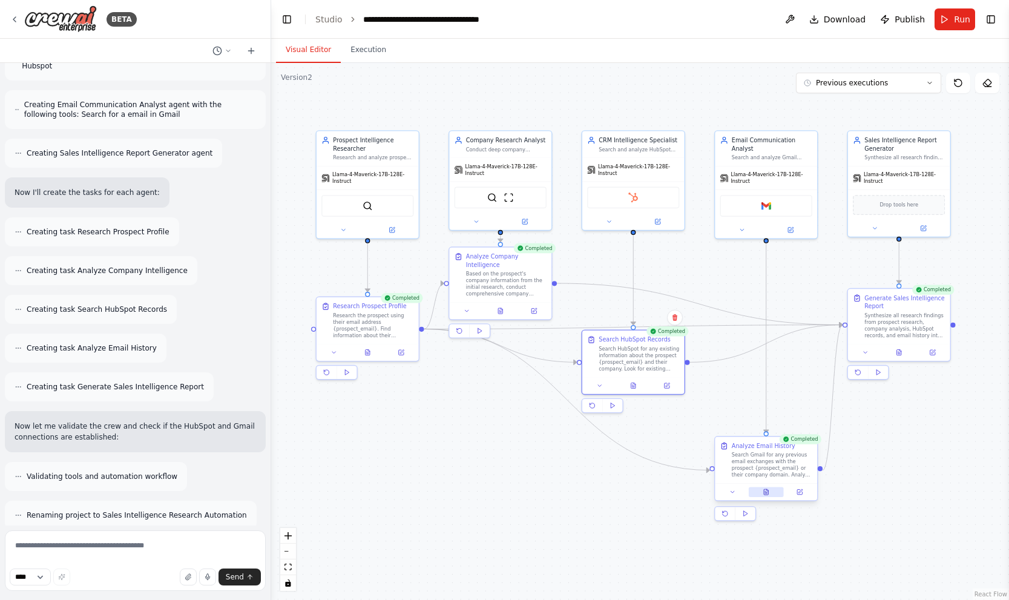
click at [764, 494] on icon at bounding box center [766, 492] width 7 height 7
click at [765, 487] on button at bounding box center [766, 492] width 35 height 10
click at [766, 490] on icon at bounding box center [766, 491] width 4 height 5
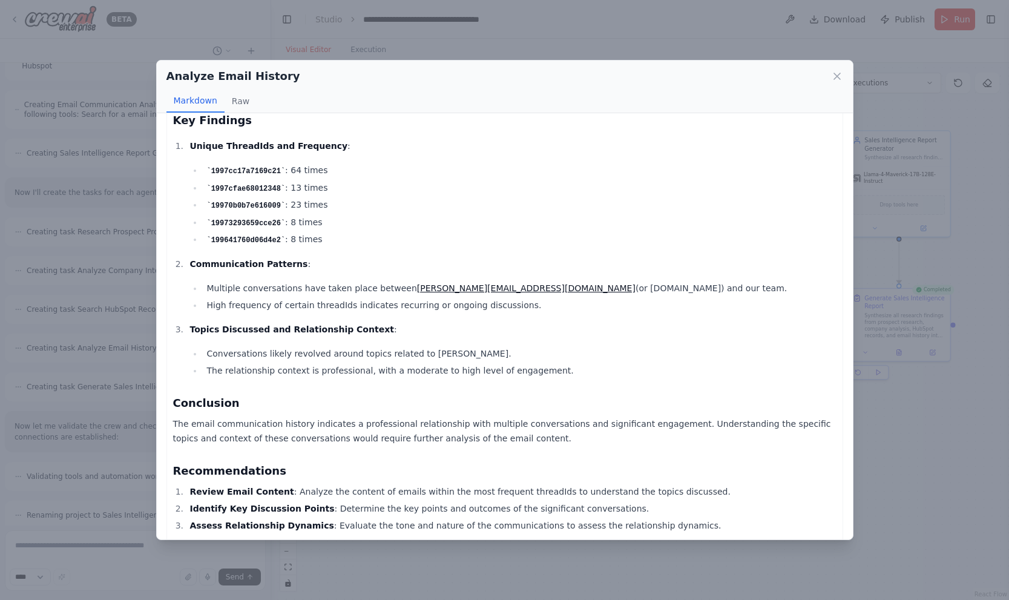
scroll to position [144, 0]
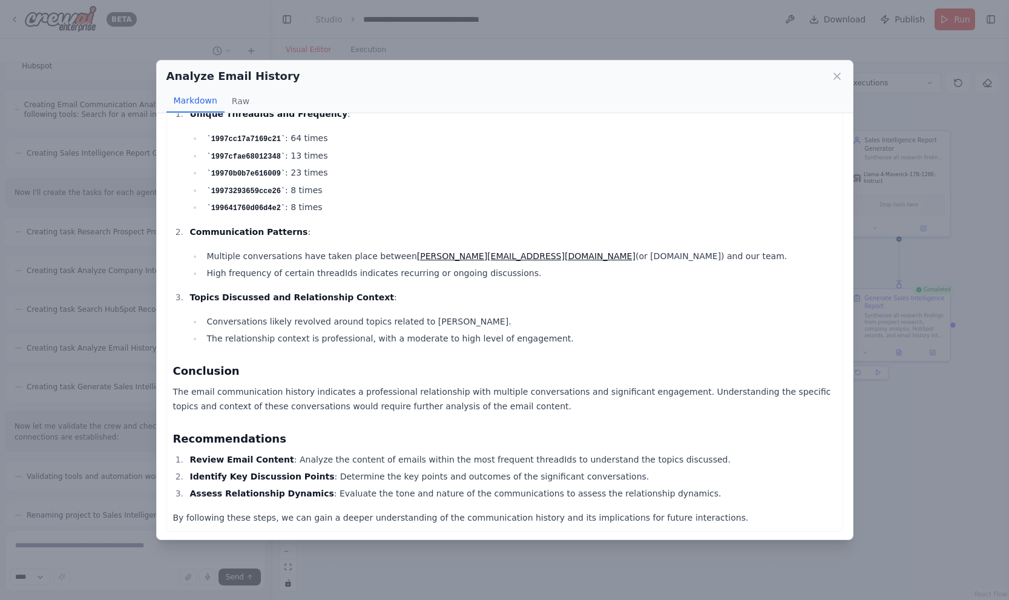
click at [910, 393] on div "Analyze Email History Markdown Raw Email Communication History Analysis Overvie…" at bounding box center [504, 300] width 1009 height 600
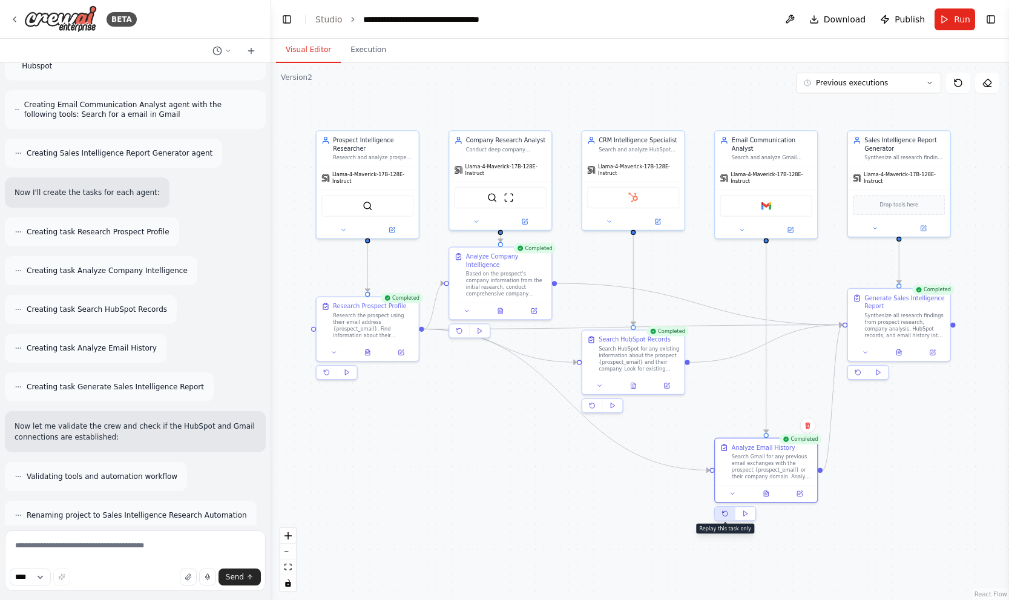
click at [722, 512] on icon at bounding box center [725, 513] width 7 height 7
click at [362, 50] on button "Execution" at bounding box center [368, 50] width 55 height 25
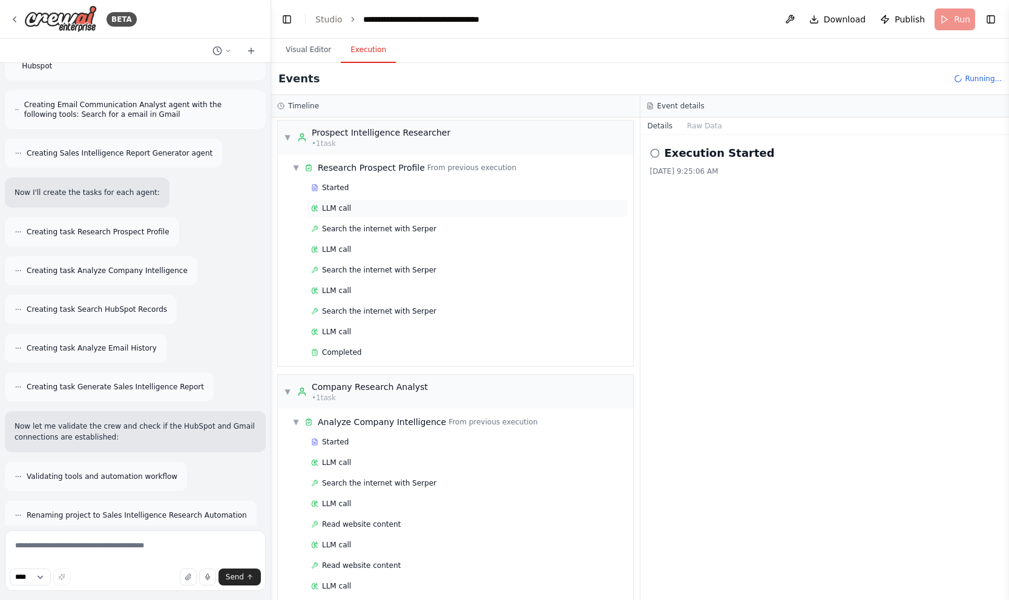
scroll to position [0, 0]
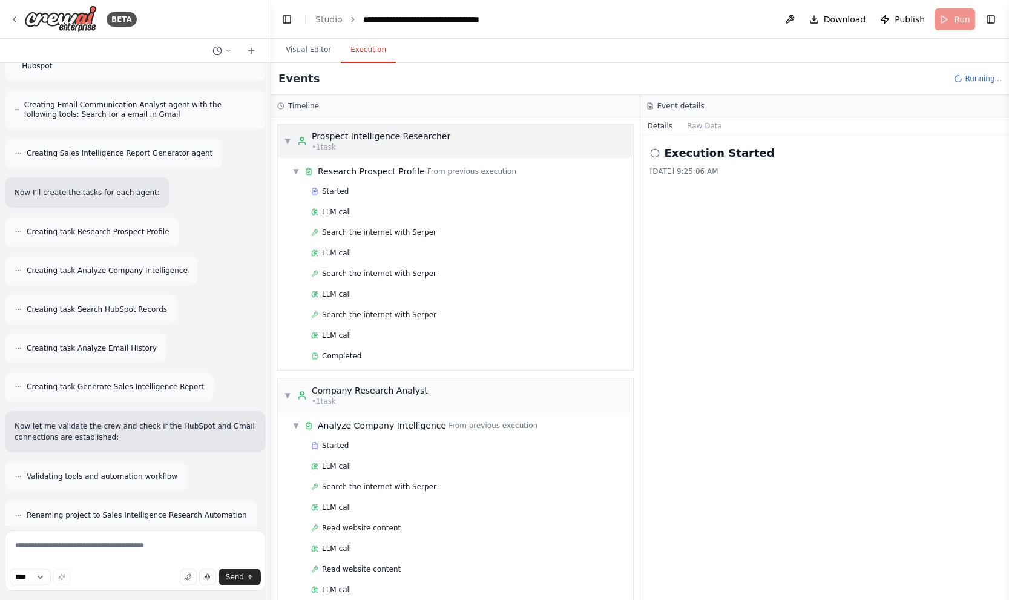
click at [315, 140] on div "Prospect Intelligence Researcher" at bounding box center [381, 136] width 139 height 12
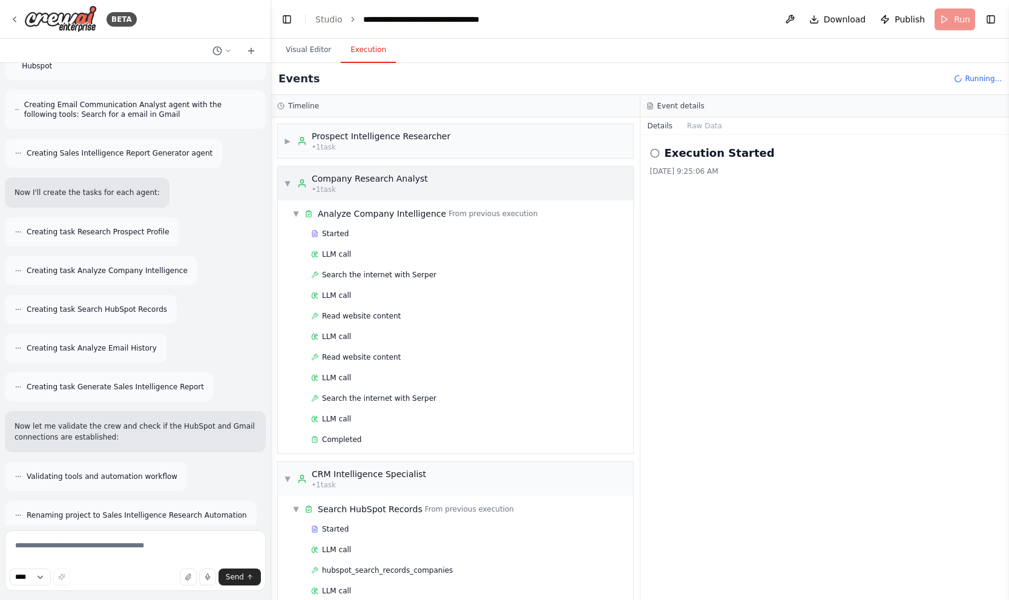
click at [315, 187] on span "• 1 task" at bounding box center [324, 190] width 24 height 10
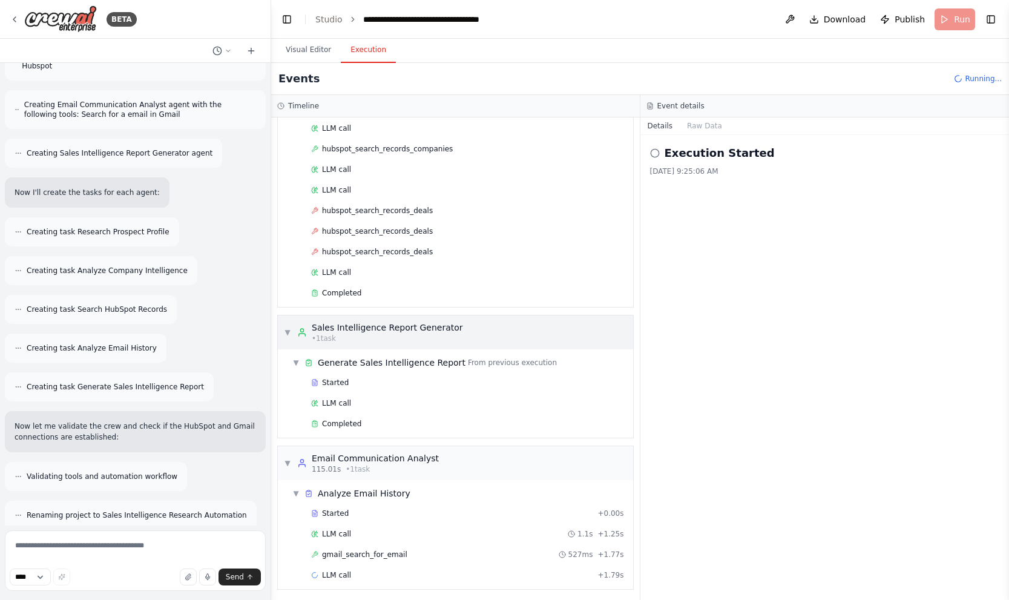
scroll to position [636, 0]
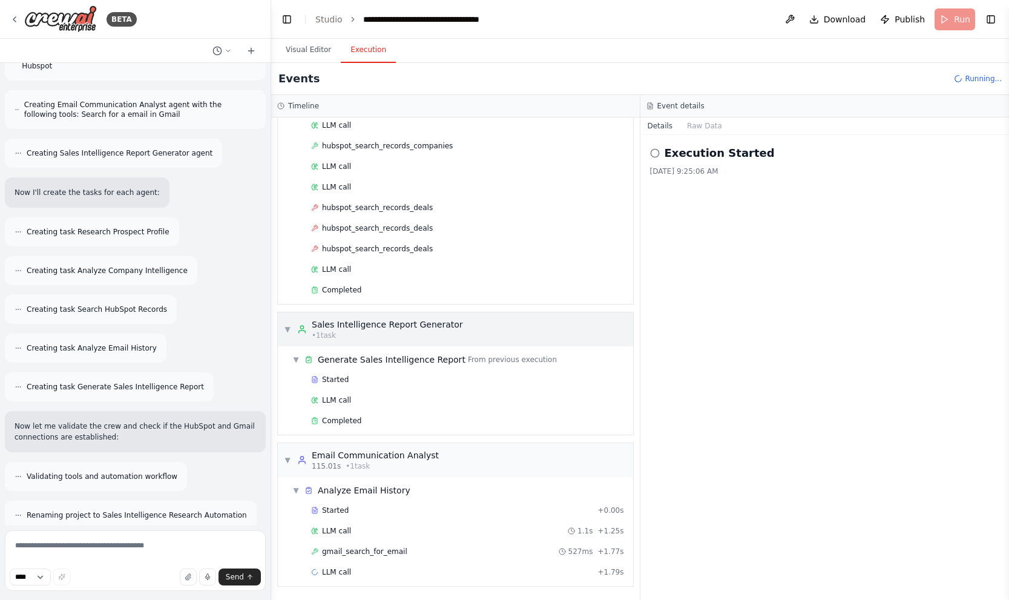
click at [353, 328] on div "Sales Intelligence Report Generator" at bounding box center [387, 325] width 151 height 12
click at [417, 153] on div "hubspot_search_records_companies" at bounding box center [468, 146] width 322 height 18
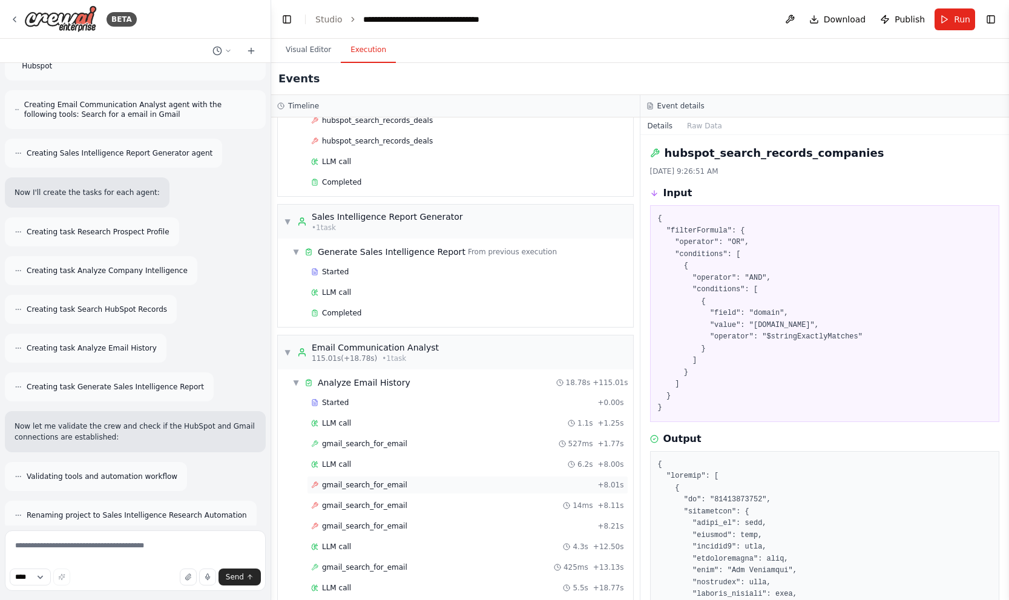
scroll to position [781, 0]
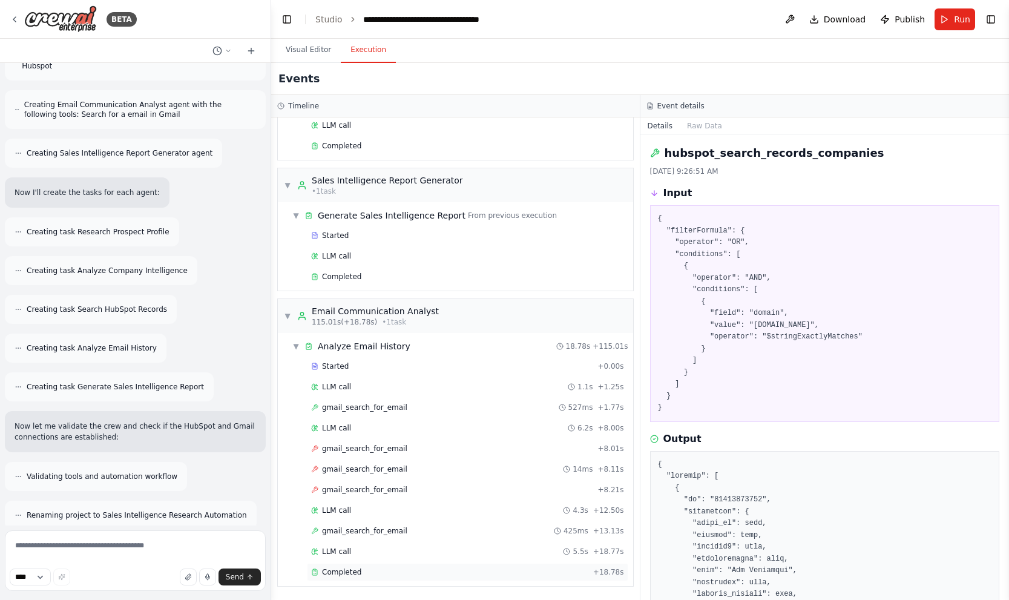
click at [447, 566] on div "Completed + 18.78s" at bounding box center [468, 572] width 322 height 18
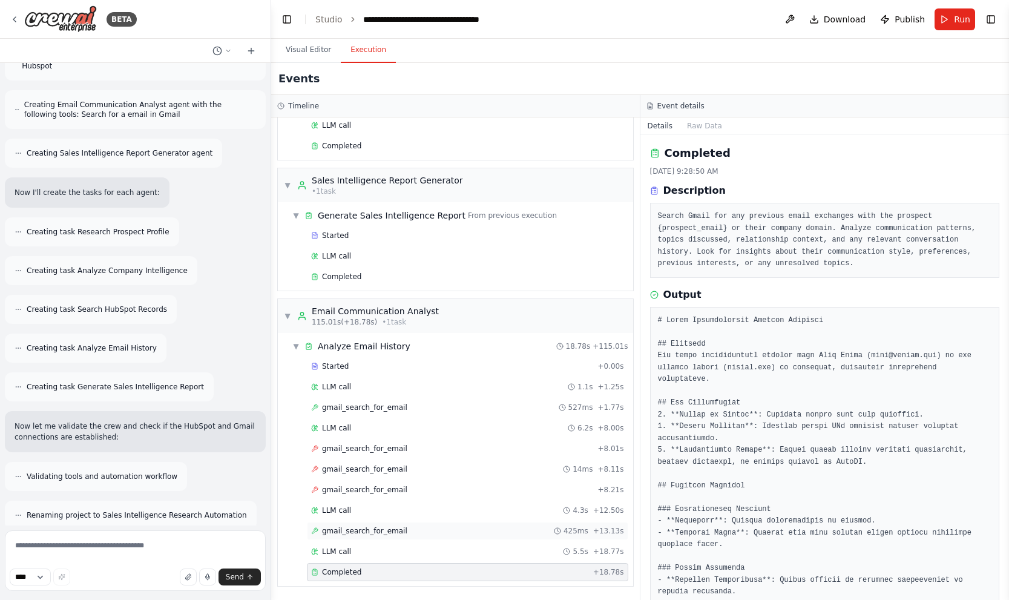
click at [434, 533] on div "gmail_search_for_email 425ms + 13.13s" at bounding box center [467, 531] width 313 height 10
